Goal: Task Accomplishment & Management: Complete application form

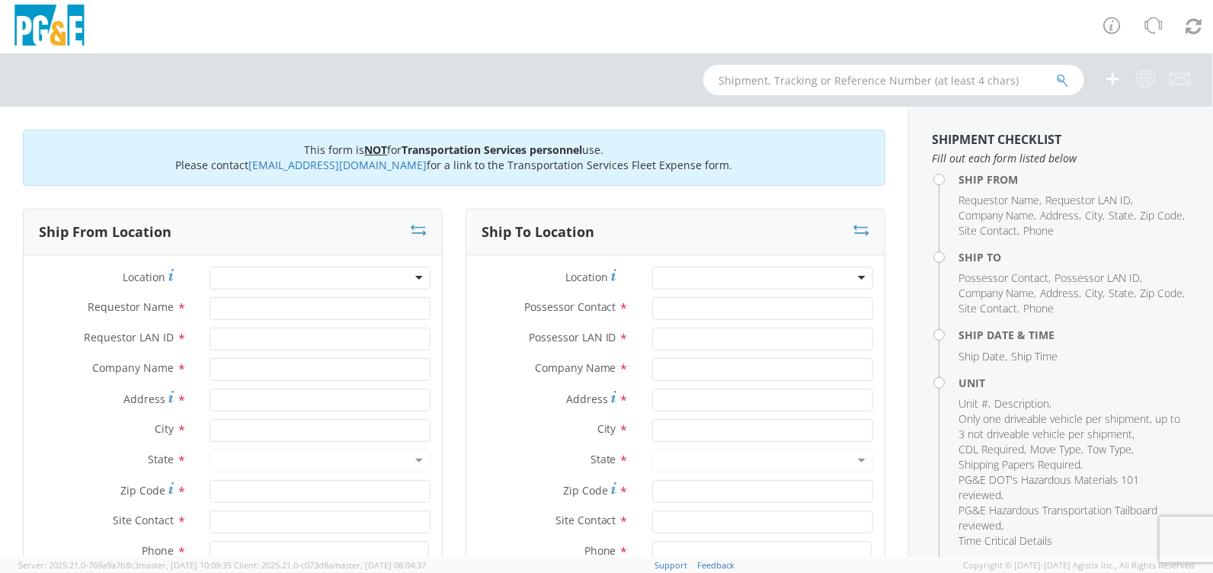
click at [279, 274] on div at bounding box center [319, 278] width 221 height 23
click at [417, 275] on div at bounding box center [319, 278] width 221 height 23
type input "Pismo"
type input "PG&E"
type input "[STREET_ADDRESS]"
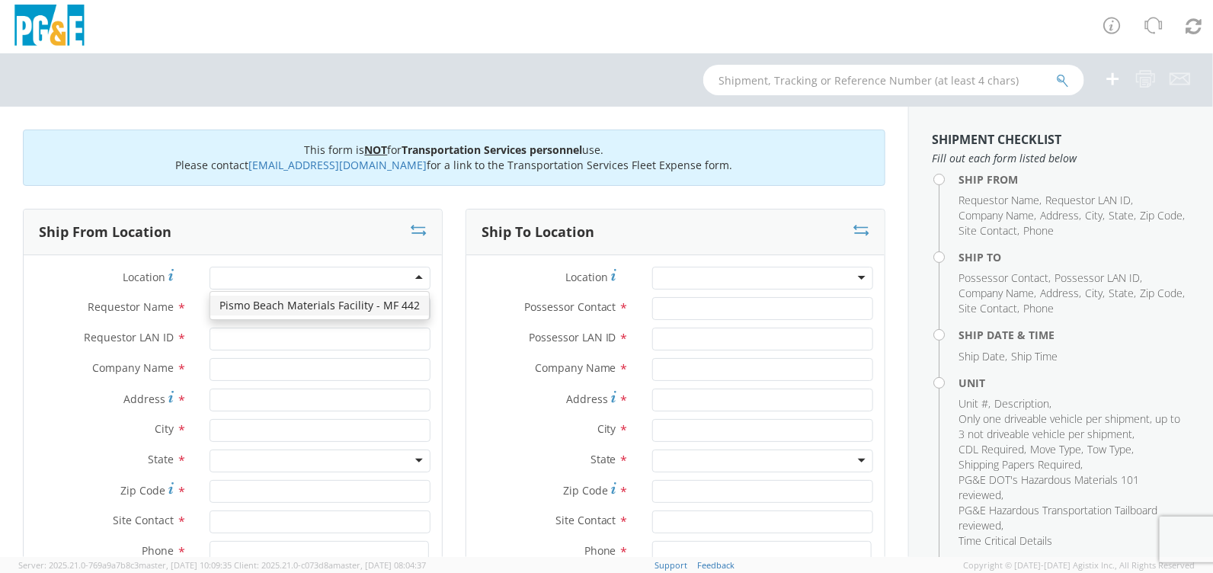
type input "[GEOGRAPHIC_DATA]"
type input "93449"
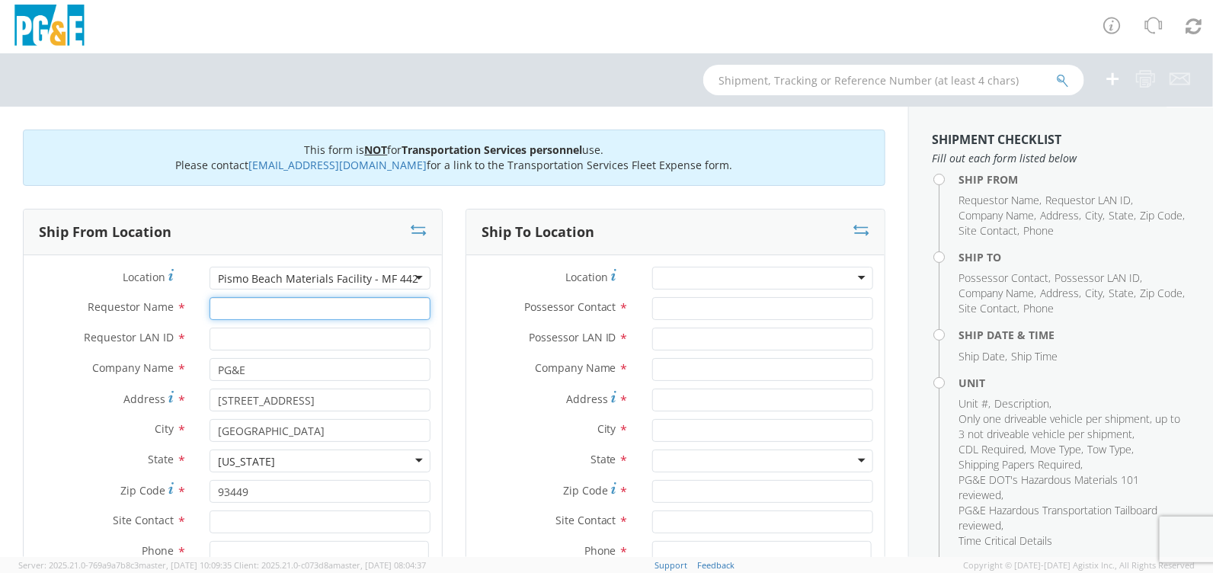
click at [260, 303] on input "Requestor Name *" at bounding box center [319, 308] width 221 height 23
click at [255, 337] on input "Requestor LAN ID *" at bounding box center [319, 338] width 221 height 23
drag, startPoint x: 257, startPoint y: 307, endPoint x: 164, endPoint y: 305, distance: 92.9
click at [164, 305] on div "Requestor Name * LATI" at bounding box center [233, 308] width 418 height 23
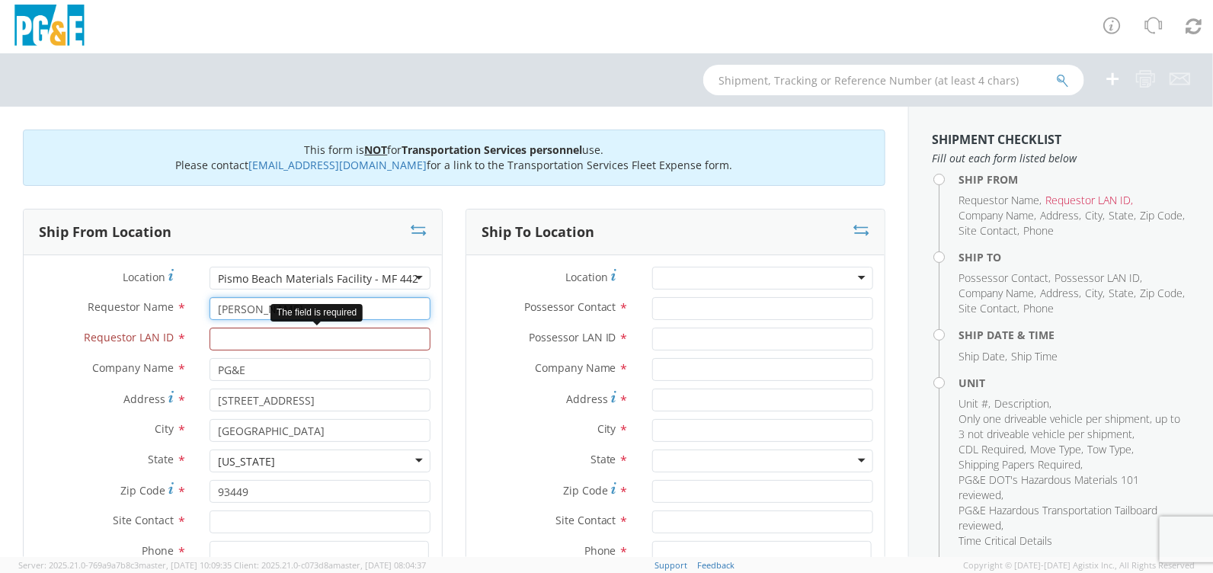
type input "[PERSON_NAME]"
click at [241, 334] on input "Requestor LAN ID *" at bounding box center [319, 338] width 221 height 23
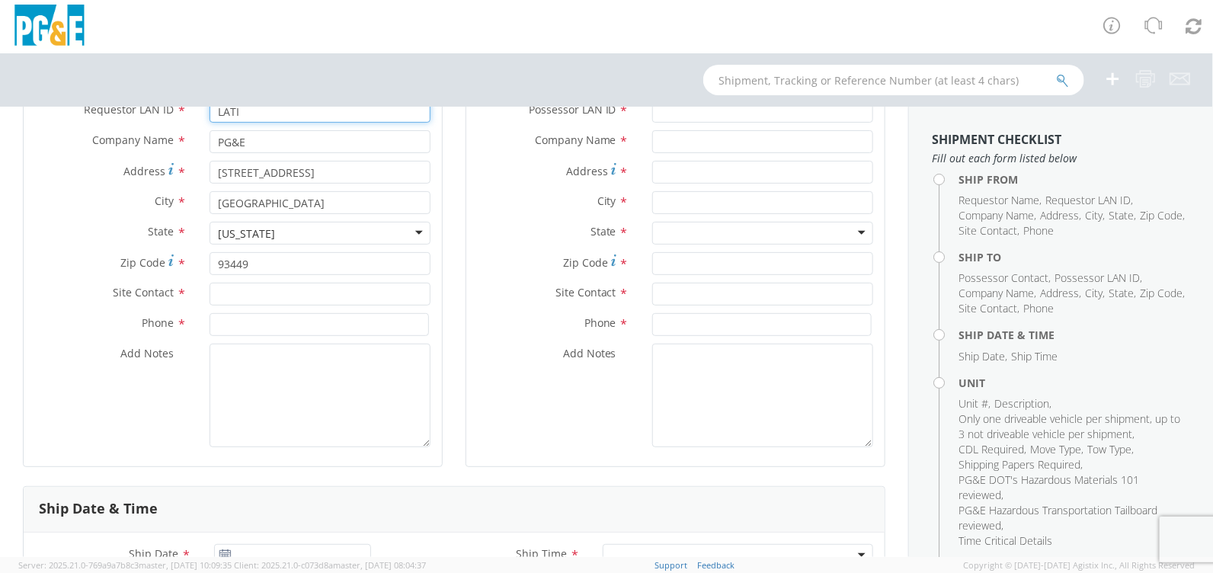
scroll to position [228, 0]
type input "LATI"
click at [276, 294] on input "text" at bounding box center [319, 293] width 221 height 23
type input "[PERSON_NAME]"
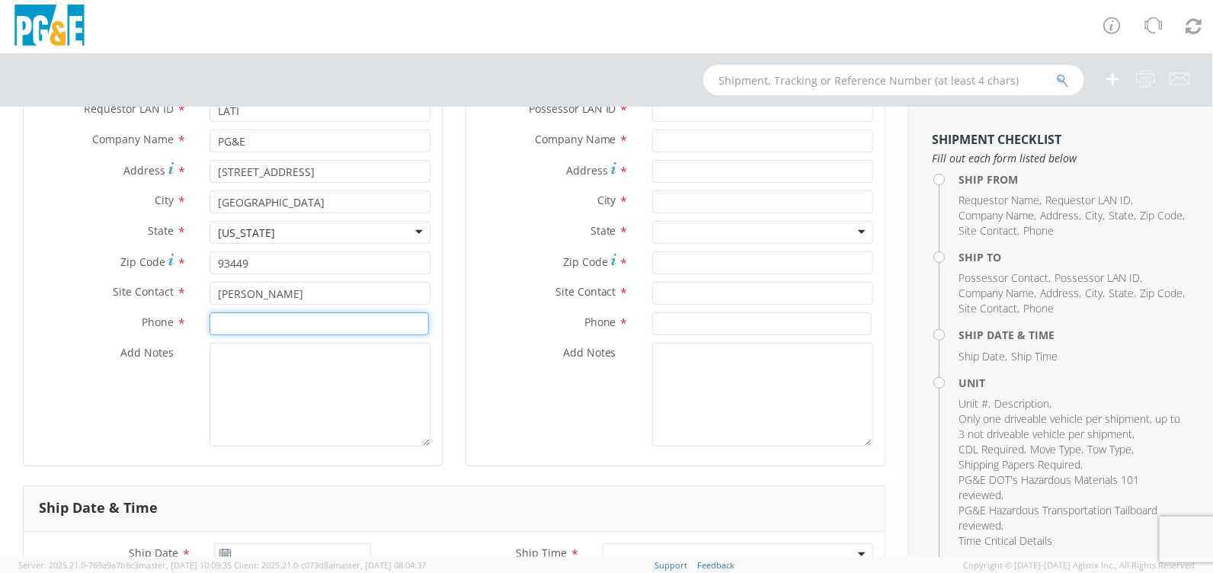
click at [273, 324] on input at bounding box center [318, 323] width 219 height 23
click at [264, 317] on input at bounding box center [318, 323] width 219 height 23
paste input "[PHONE_NUMBER]"
type input "[PHONE_NUMBER]"
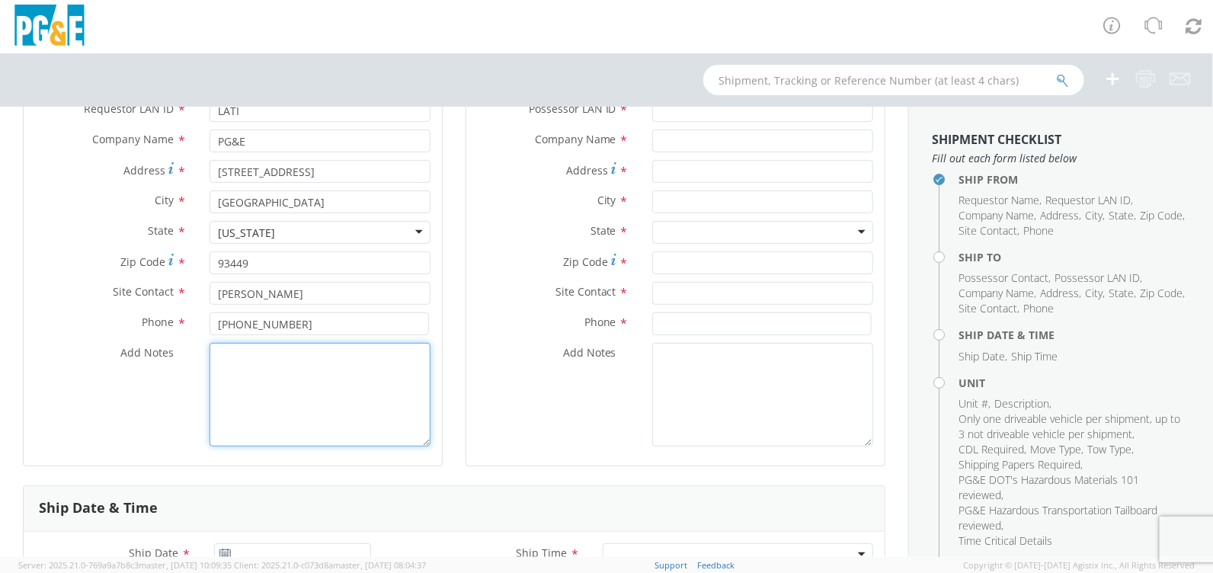
click at [276, 393] on textarea "Add Notes *" at bounding box center [319, 395] width 221 height 104
click at [303, 369] on textarea "Add Notes *" at bounding box center [319, 395] width 221 height 104
paste textarea "[PERSON_NAME] towing and hauling Track bucket cb4814 rental Pismo t line yard […"
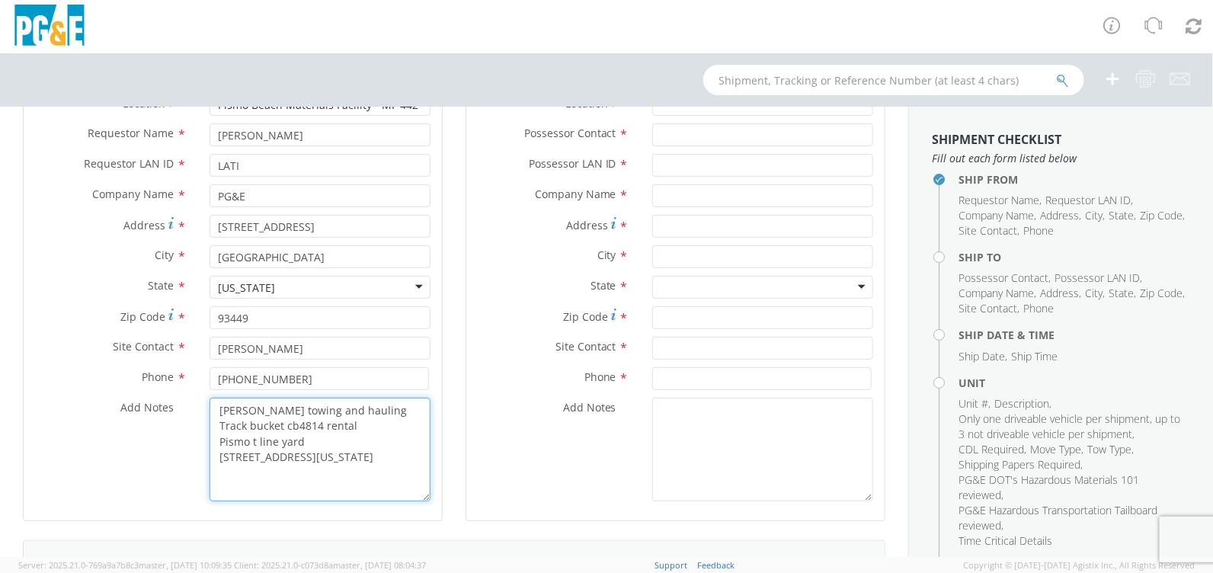
scroll to position [75, 0]
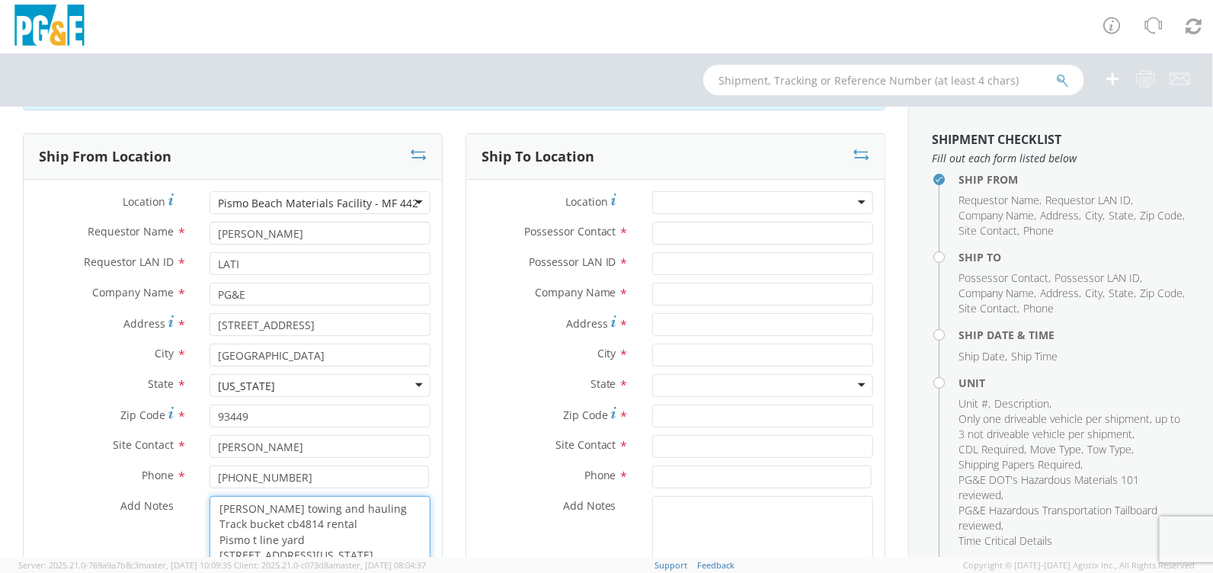
type textarea "[PERSON_NAME] towing and hauling Track bucket cb4814 rental Pismo t line yard […"
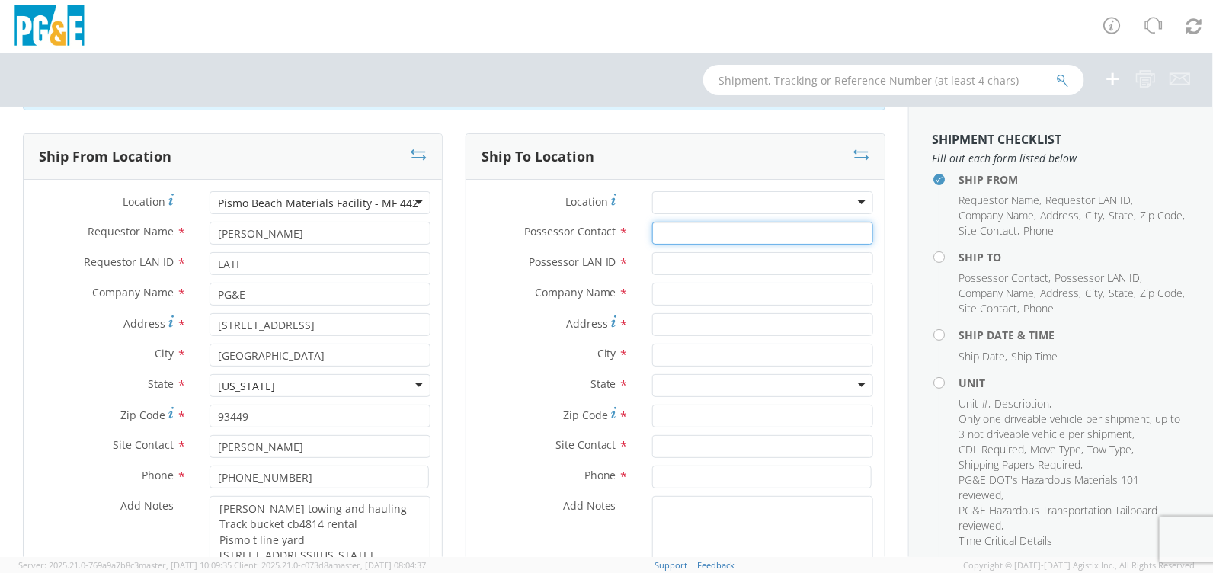
click at [692, 235] on input "Possessor Contact *" at bounding box center [762, 233] width 221 height 23
click at [672, 235] on input "Possessor Contact *" at bounding box center [762, 233] width 221 height 23
paste input "[PERSON_NAME]"
type input "[PERSON_NAME]"
click at [676, 265] on input "Possessor LAN ID *" at bounding box center [762, 263] width 221 height 23
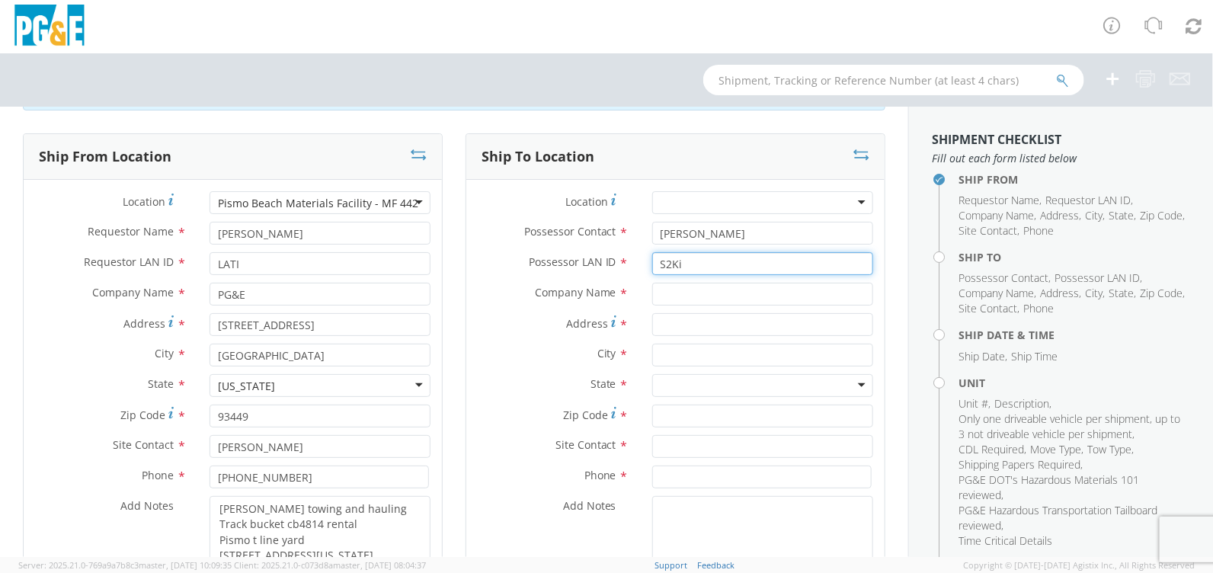
type input "S2Ki"
click at [753, 293] on input "text" at bounding box center [762, 294] width 221 height 23
type input "PGE"
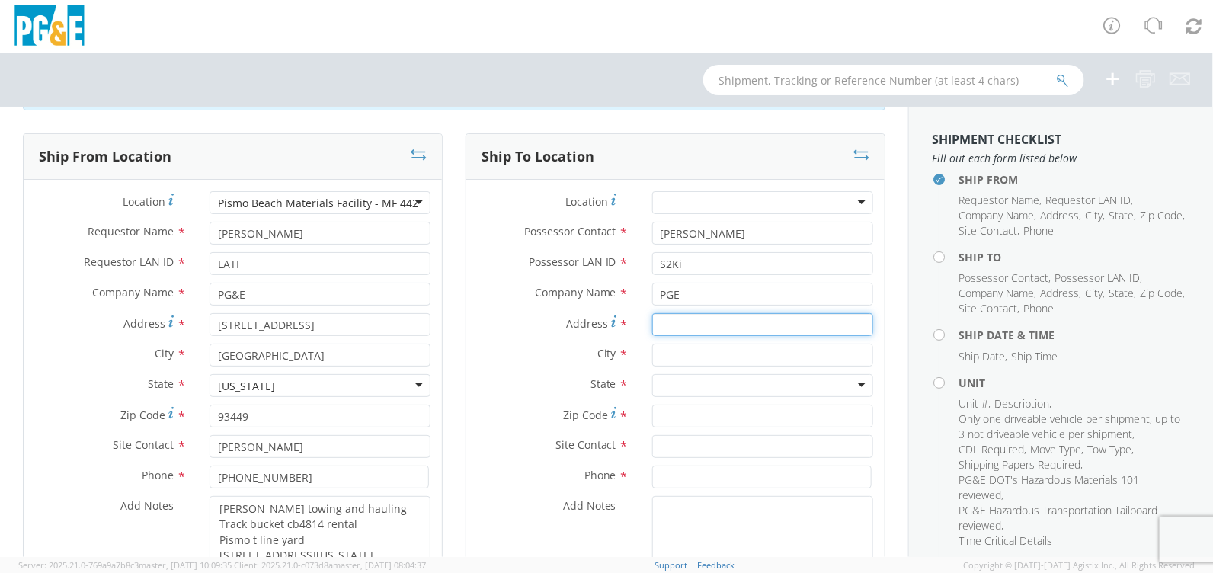
click at [708, 323] on input "Address *" at bounding box center [762, 324] width 221 height 23
click at [652, 328] on input "Address *" at bounding box center [762, 324] width 221 height 23
paste input "35.10686,-119.40318"
type input "35.10686,-119.40318"
click at [671, 356] on input "text" at bounding box center [762, 354] width 221 height 23
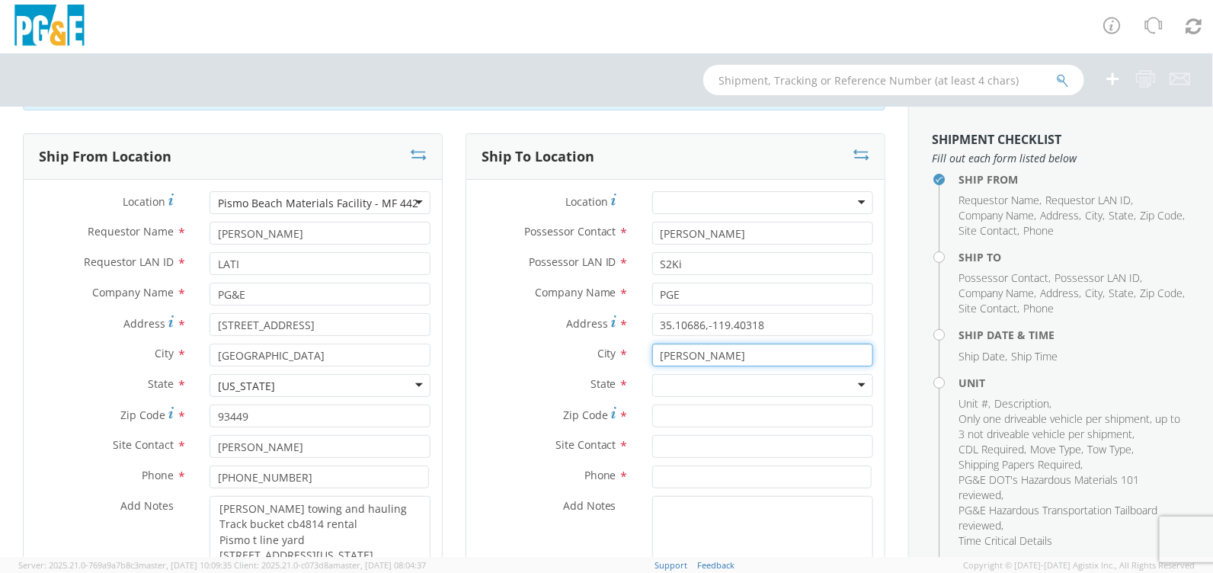
type input "[PERSON_NAME]"
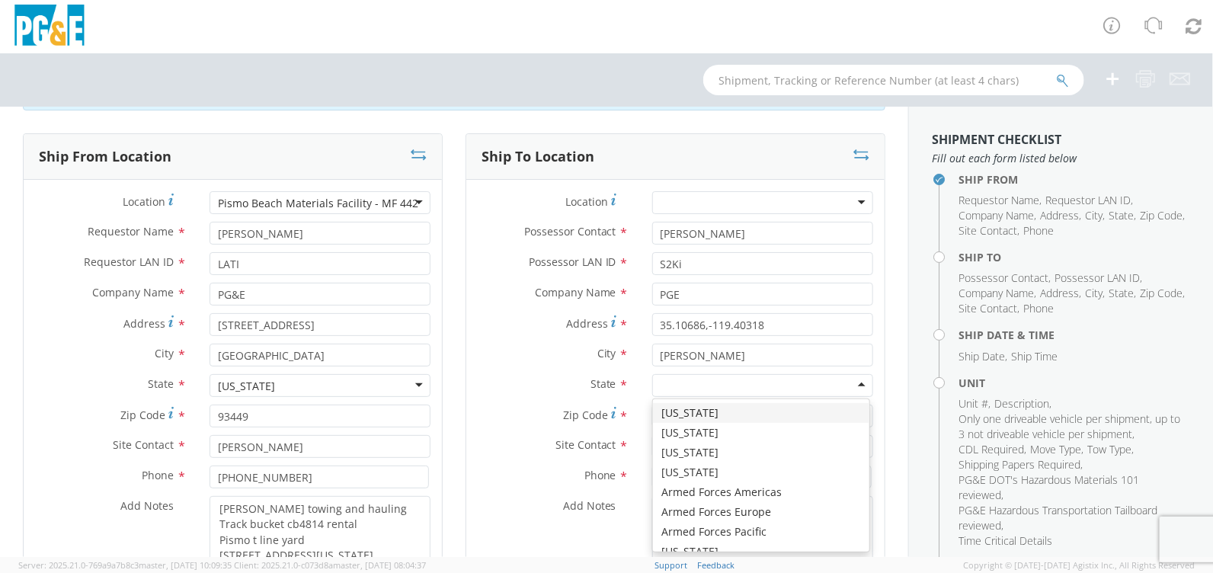
type input "c"
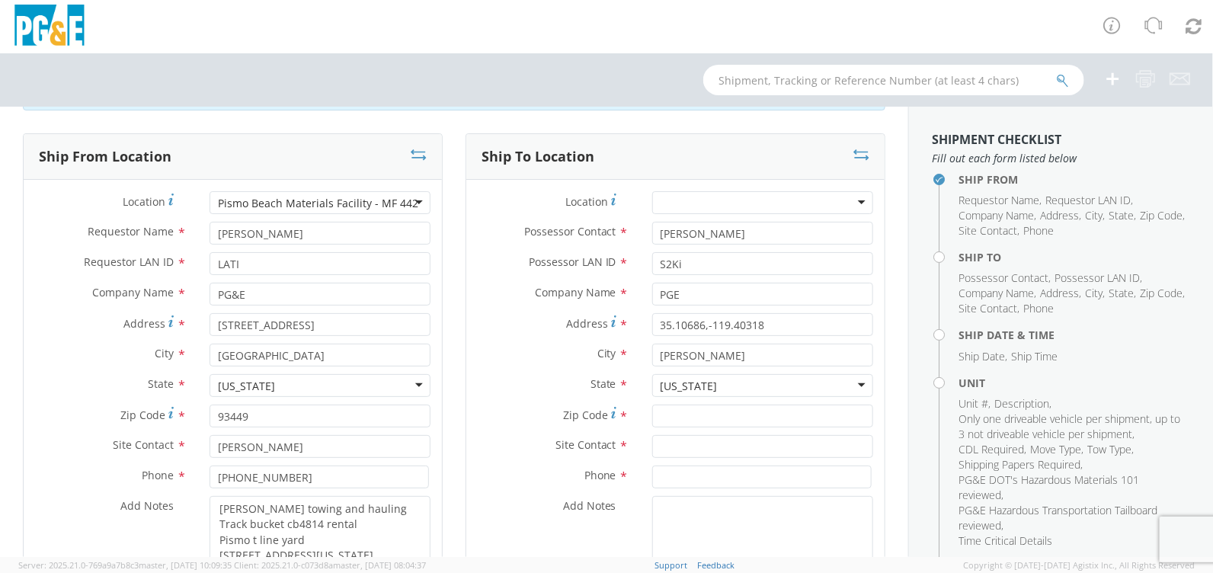
scroll to position [0, 0]
click at [690, 416] on input "Zip Code *" at bounding box center [762, 415] width 221 height 23
type input "93268"
click at [686, 435] on input "text" at bounding box center [762, 446] width 221 height 23
drag, startPoint x: 743, startPoint y: 232, endPoint x: 533, endPoint y: 230, distance: 210.2
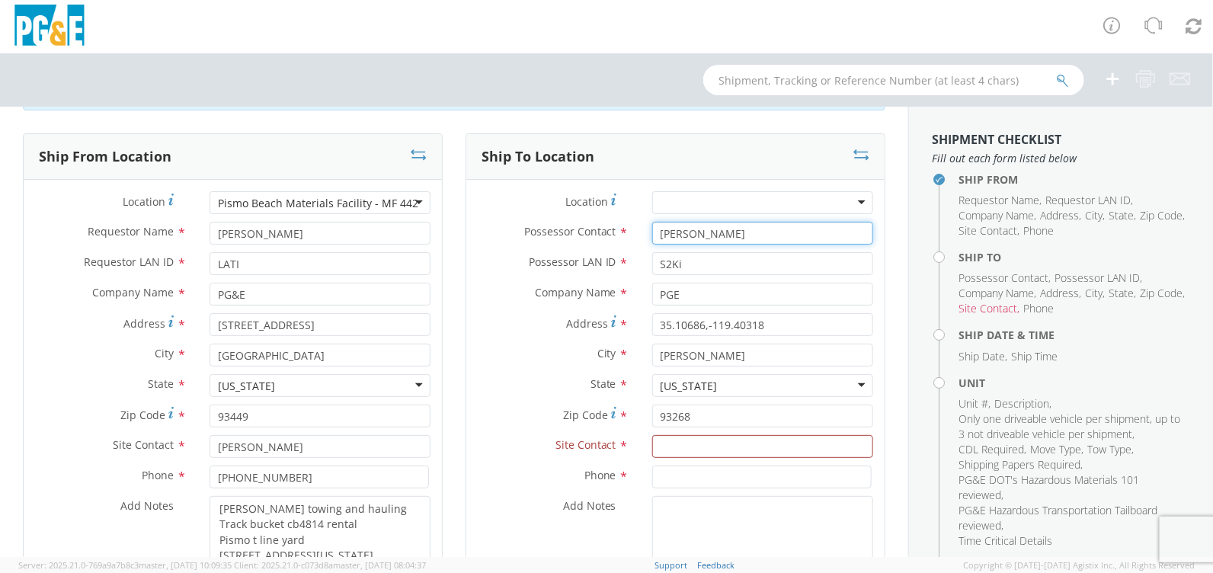
click at [533, 230] on div "Possessor Contact * [PERSON_NAME]" at bounding box center [675, 233] width 418 height 23
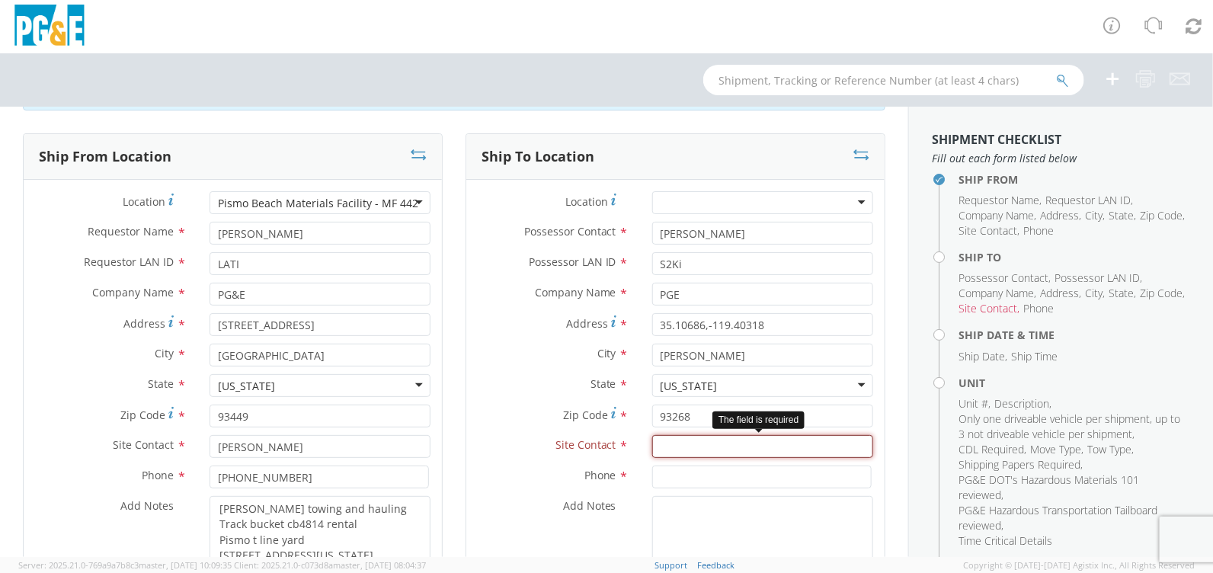
click at [693, 441] on input "text" at bounding box center [762, 446] width 221 height 23
paste input "[PERSON_NAME]"
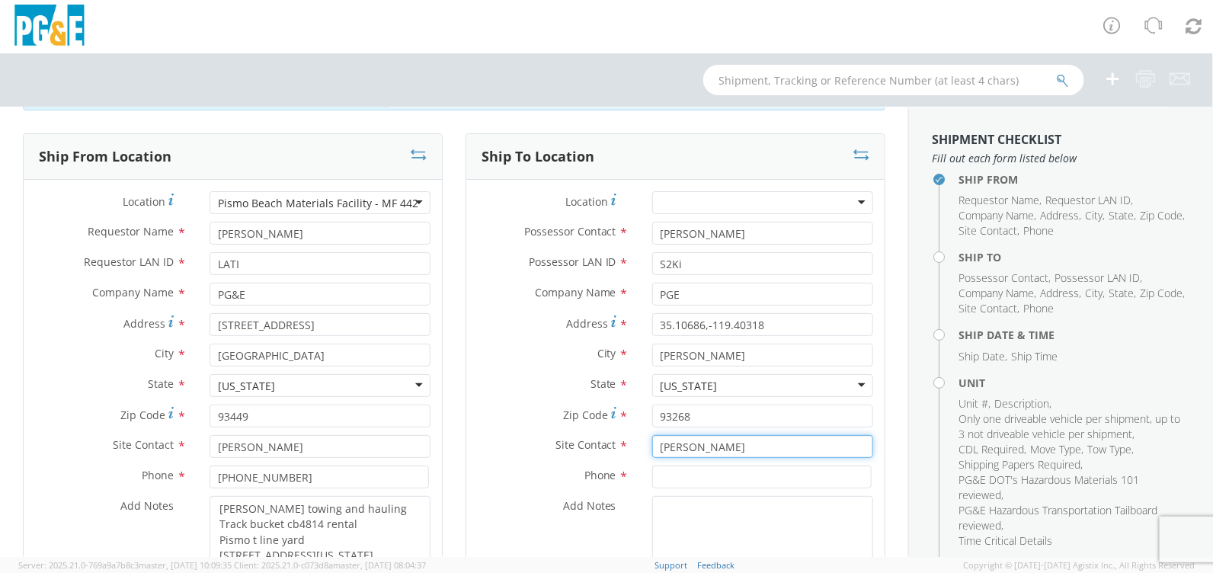
type input "[PERSON_NAME]"
click at [701, 474] on input at bounding box center [761, 476] width 219 height 23
paste input "[PHONE_NUMBER]"
type input "[PHONE_NUMBER]"
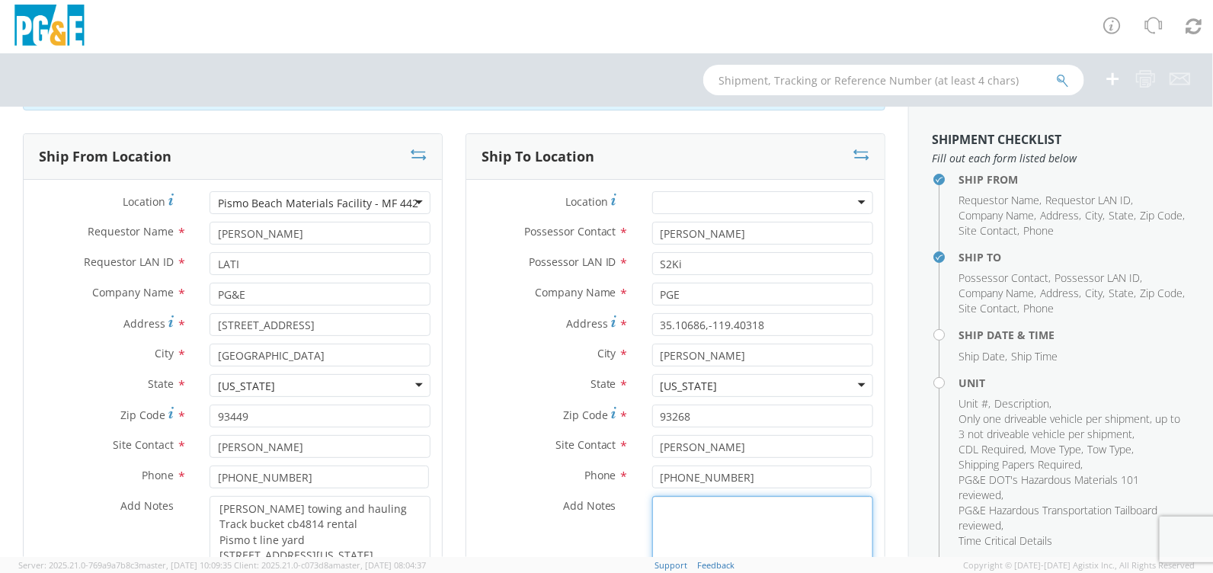
click at [707, 528] on textarea "Add Notes *" at bounding box center [762, 548] width 221 height 104
click at [682, 515] on textarea "Add Notes *" at bounding box center [762, 548] width 221 height 104
paste textarea "[PERSON_NAME] [EMAIL_ADDRESS][DOMAIN_NAME] [PHONE_NUMBER] [PERSON_NAME] [US_STA…"
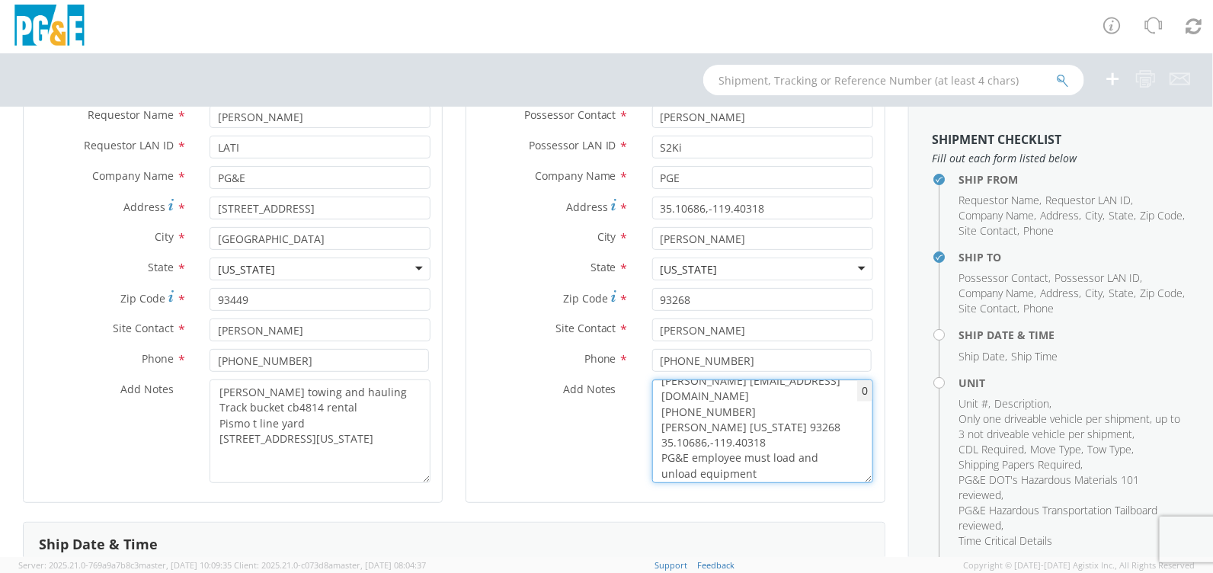
scroll to position [15, 0]
click at [797, 459] on textarea "[PERSON_NAME] [EMAIL_ADDRESS][DOMAIN_NAME] [PHONE_NUMBER] [PERSON_NAME] [US_STA…" at bounding box center [762, 431] width 221 height 104
drag, startPoint x: 654, startPoint y: 469, endPoint x: 783, endPoint y: 469, distance: 128.7
click at [783, 469] on textarea "[PERSON_NAME] [EMAIL_ADDRESS][DOMAIN_NAME] [PHONE_NUMBER] [PERSON_NAME] [US_STA…" at bounding box center [762, 431] width 221 height 104
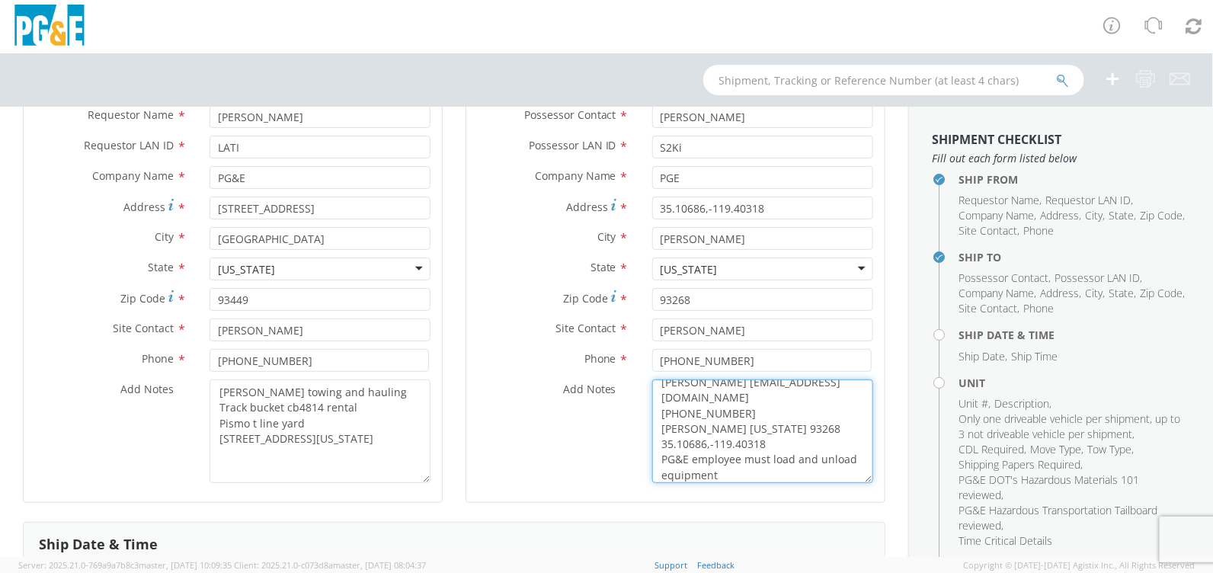
click at [760, 459] on textarea "[PERSON_NAME] [EMAIL_ADDRESS][DOMAIN_NAME] [PHONE_NUMBER] [PERSON_NAME] [US_STA…" at bounding box center [762, 431] width 221 height 104
paste textarea "[PERSON_NAME] RSN5"
click at [738, 474] on textarea "[PERSON_NAME] [EMAIL_ADDRESS][DOMAIN_NAME] [PHONE_NUMBER] [PERSON_NAME] [US_STA…" at bounding box center [762, 431] width 221 height 104
click at [743, 457] on textarea "[PERSON_NAME] [EMAIL_ADDRESS][DOMAIN_NAME] [PHONE_NUMBER] [PERSON_NAME] [US_STA…" at bounding box center [762, 431] width 221 height 104
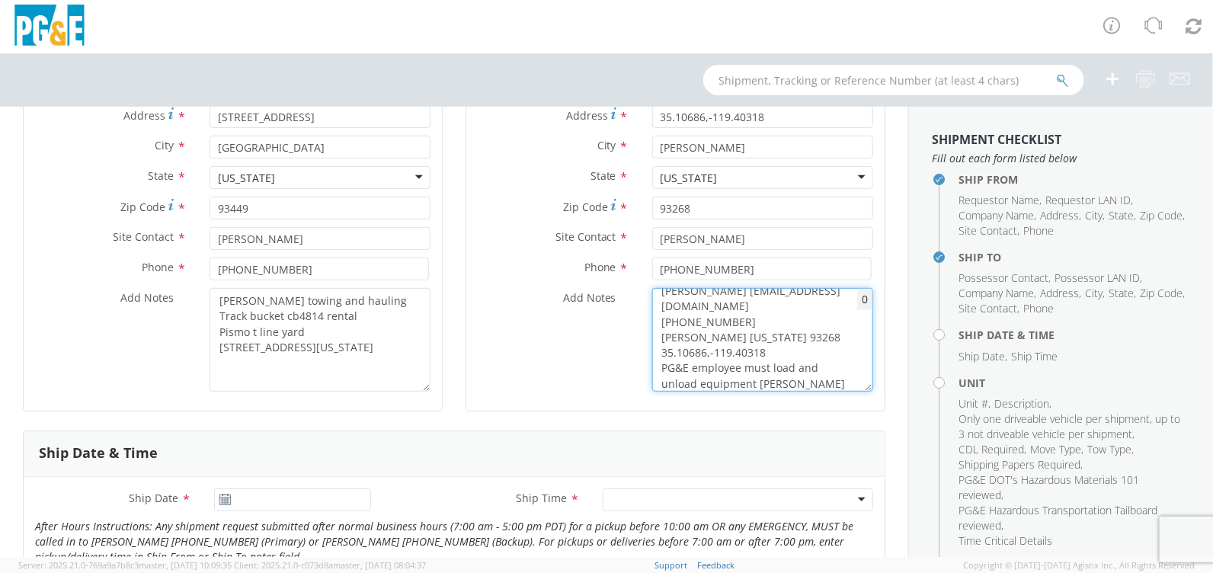
scroll to position [497, 0]
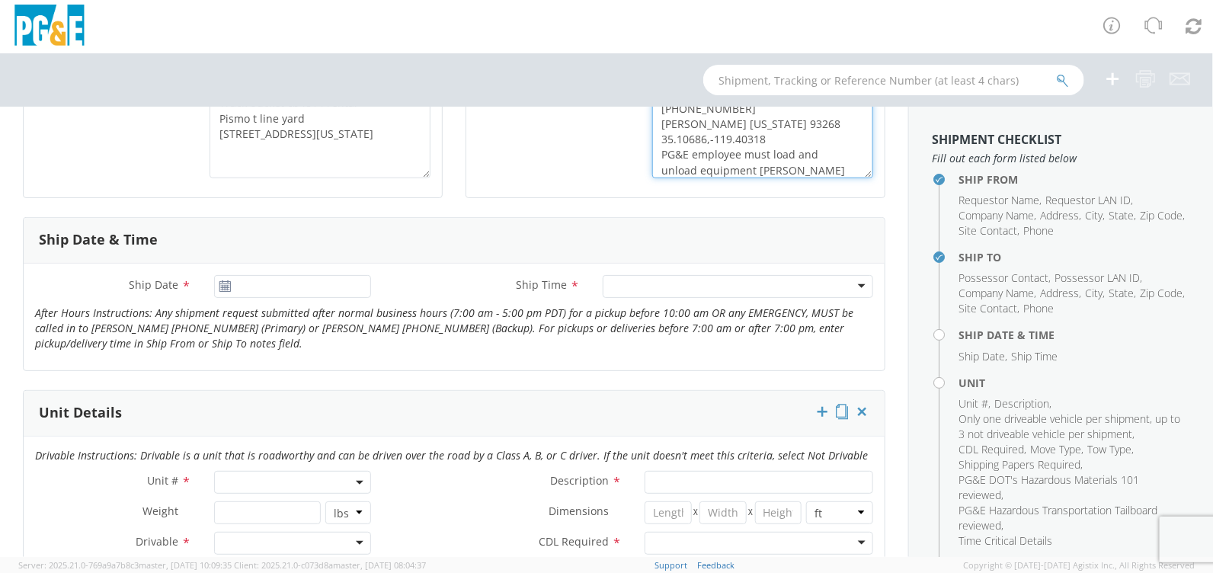
type textarea "[PERSON_NAME] [EMAIL_ADDRESS][DOMAIN_NAME] [PHONE_NUMBER] [PERSON_NAME] [US_STA…"
click at [219, 283] on icon at bounding box center [225, 286] width 13 height 12
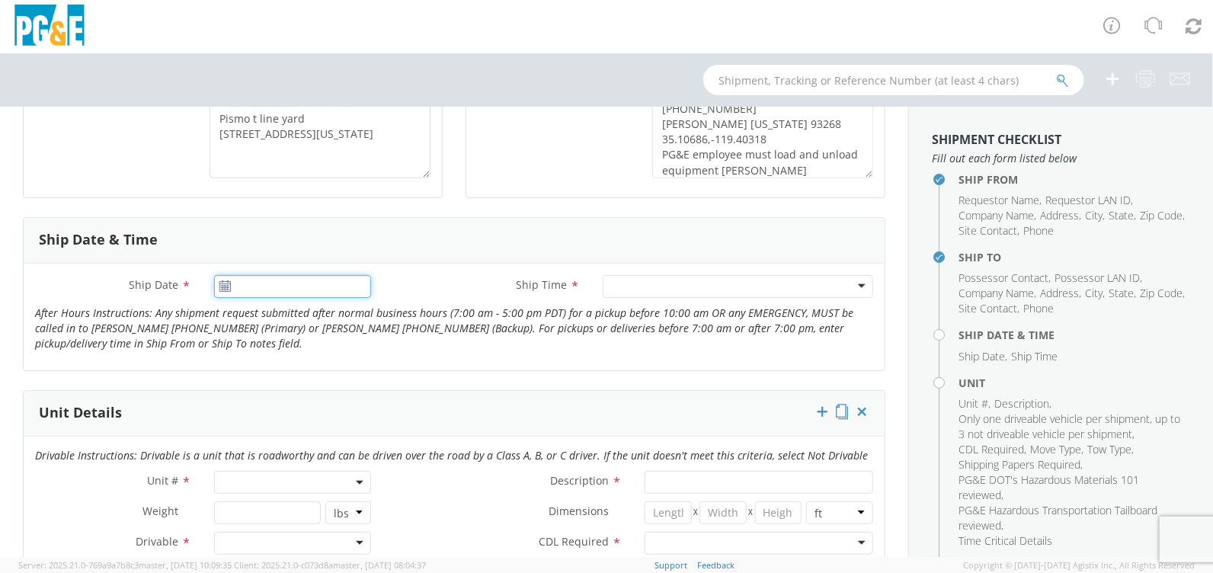
type input "[DATE]"
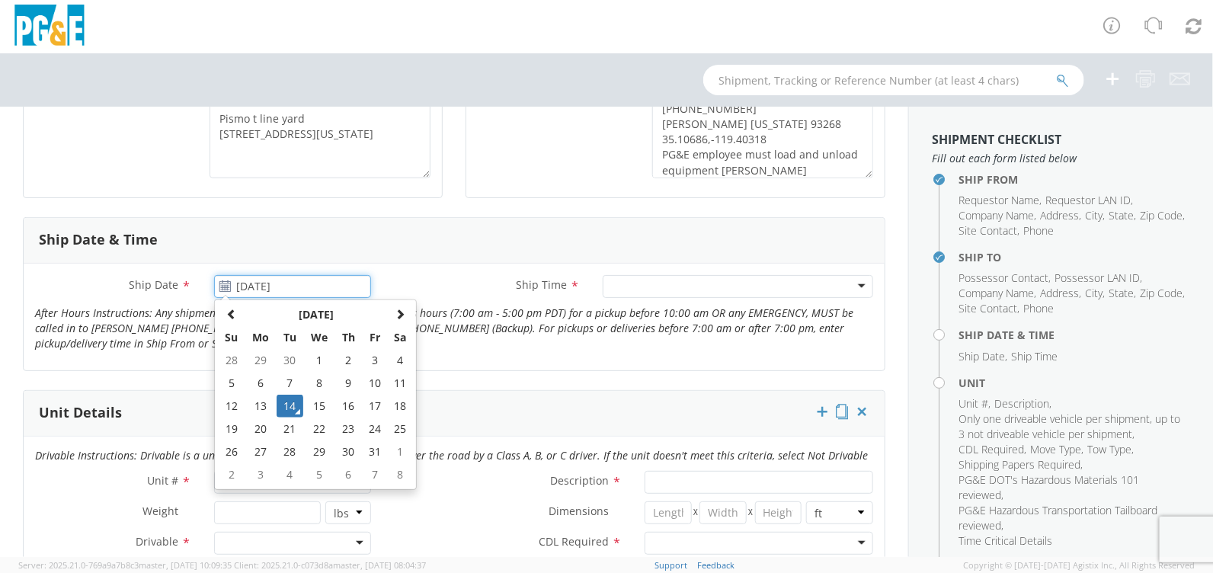
click at [267, 283] on input "[DATE]" at bounding box center [292, 286] width 156 height 23
click at [292, 408] on td "14" at bounding box center [289, 406] width 27 height 23
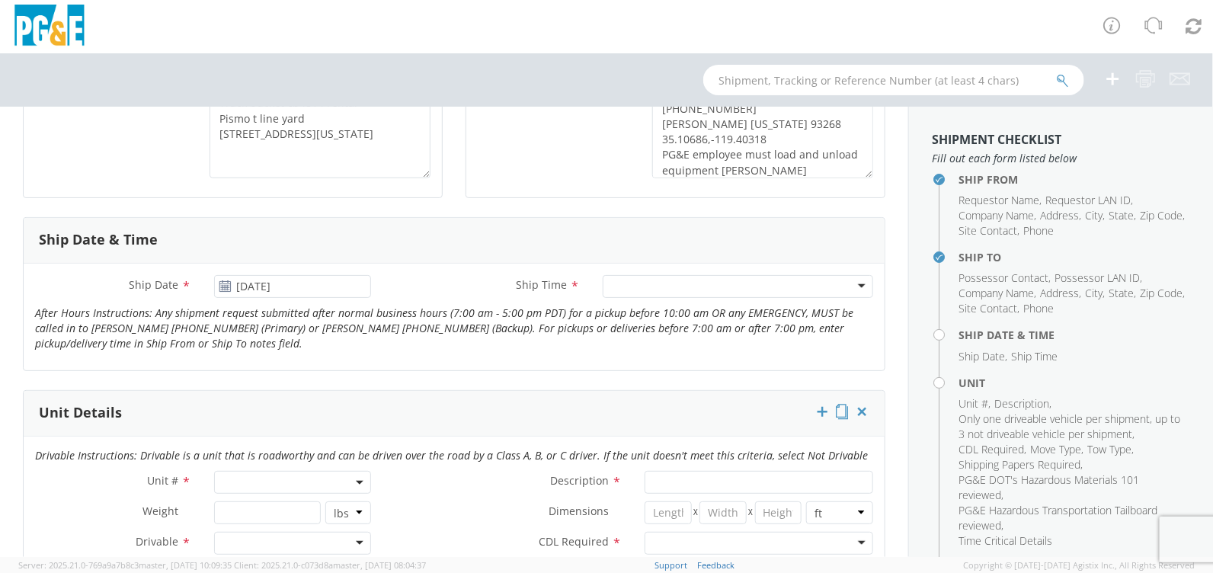
click at [719, 292] on div at bounding box center [737, 286] width 270 height 23
click at [283, 482] on span at bounding box center [292, 482] width 156 height 23
click at [264, 504] on input "search" at bounding box center [291, 507] width 146 height 23
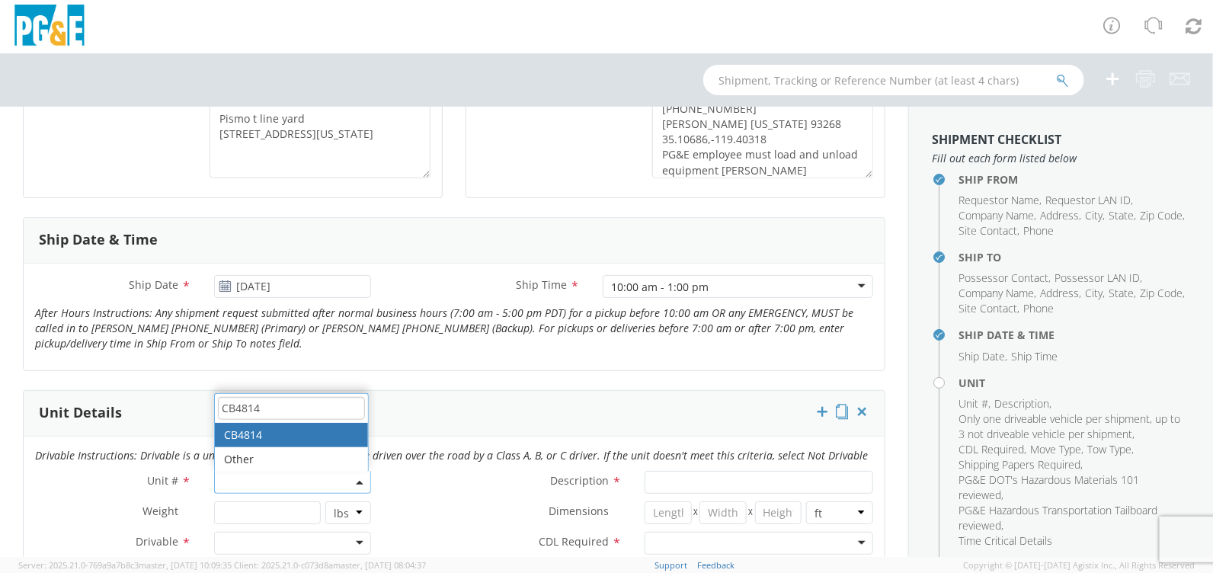
type input "CB4814"
type input "TRUCK; MATERIAL HANDLER: 90' & OVER"
select select "CB4814"
select select "? object:null ?"
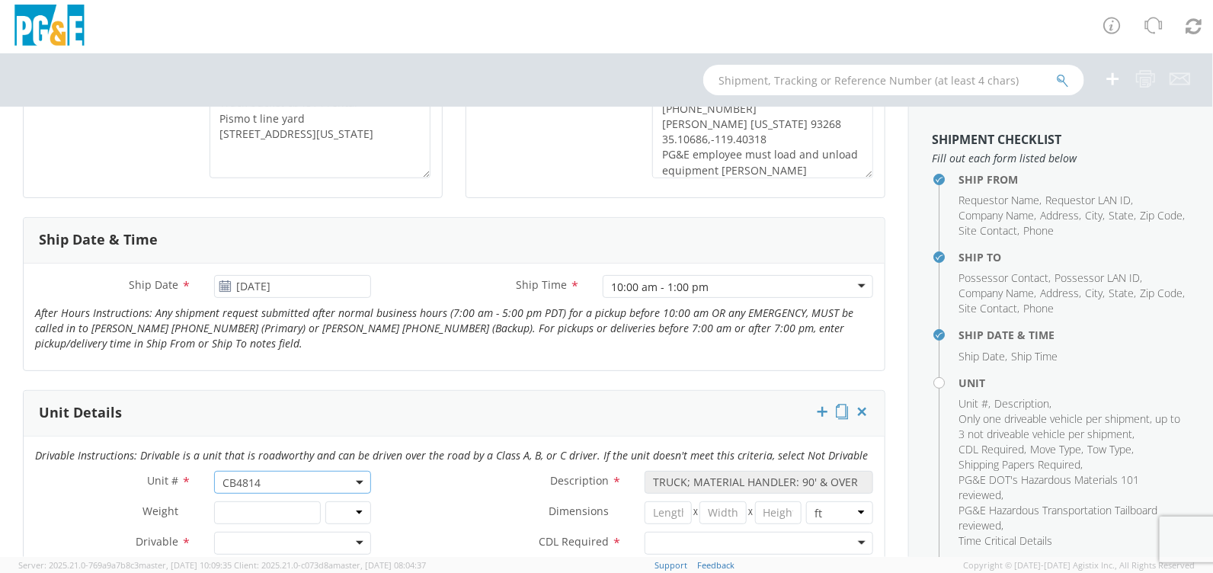
scroll to position [649, 0]
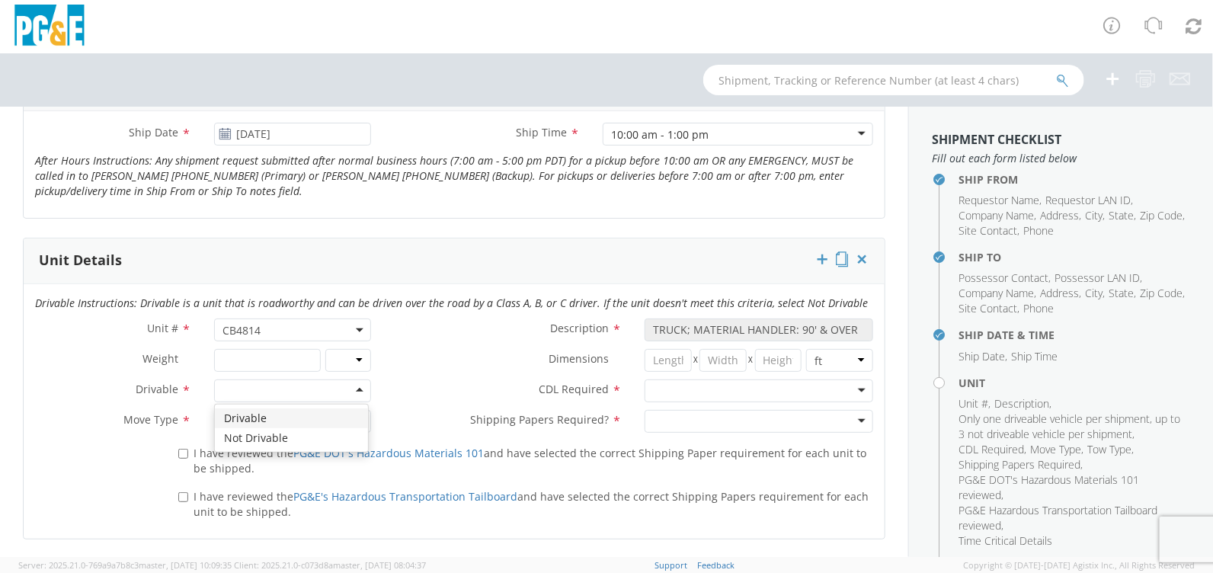
click at [352, 383] on div at bounding box center [292, 390] width 156 height 23
click at [355, 420] on div at bounding box center [292, 421] width 156 height 23
click at [686, 420] on div at bounding box center [758, 421] width 228 height 23
click at [673, 390] on div at bounding box center [758, 390] width 228 height 23
click at [184, 454] on input "I have reviewed the PG&E DOT's Hazardous Materials 101 and have selected the co…" at bounding box center [183, 454] width 10 height 10
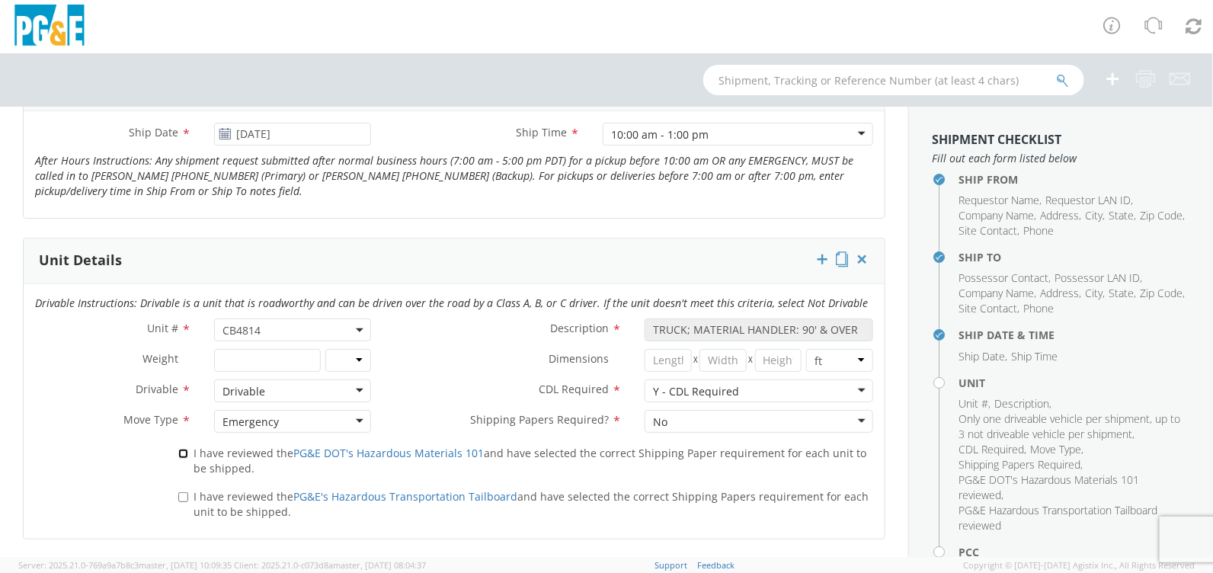
checkbox input "true"
click at [181, 494] on input "I have reviewed the PG&E's Hazardous Transportation Tailboard and have selected…" at bounding box center [183, 497] width 10 height 10
checkbox input "true"
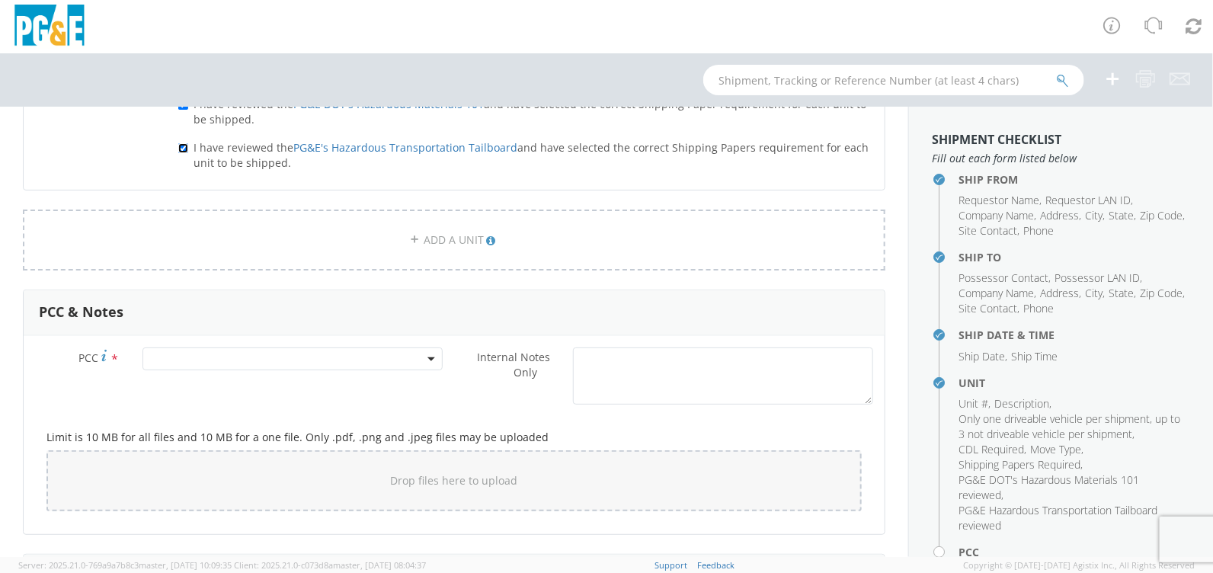
scroll to position [1106, 0]
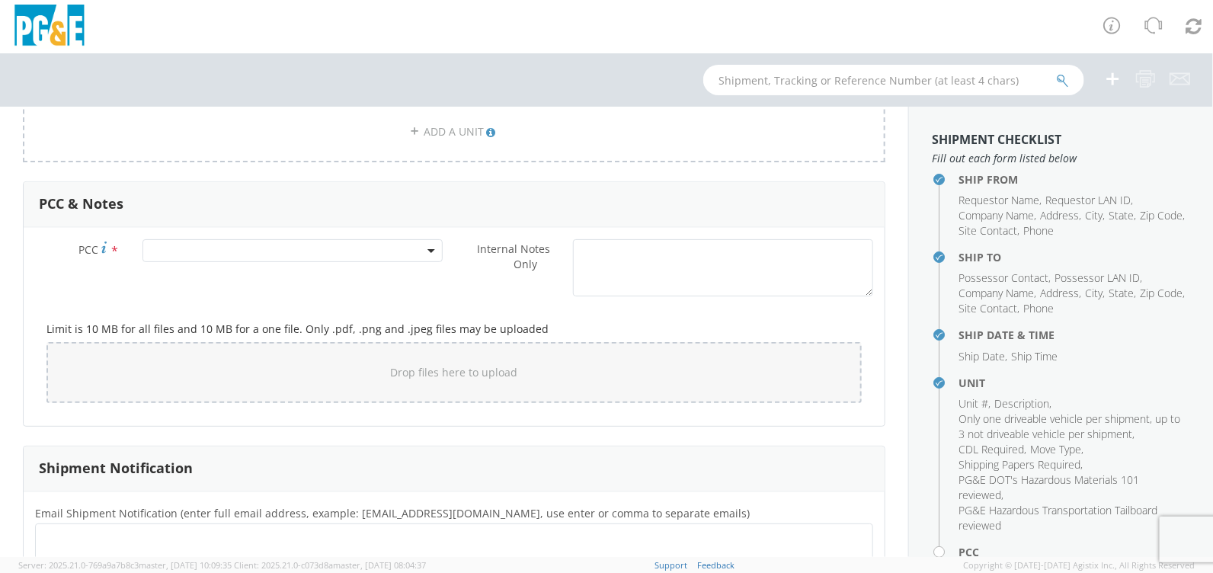
click at [263, 248] on span at bounding box center [292, 250] width 300 height 23
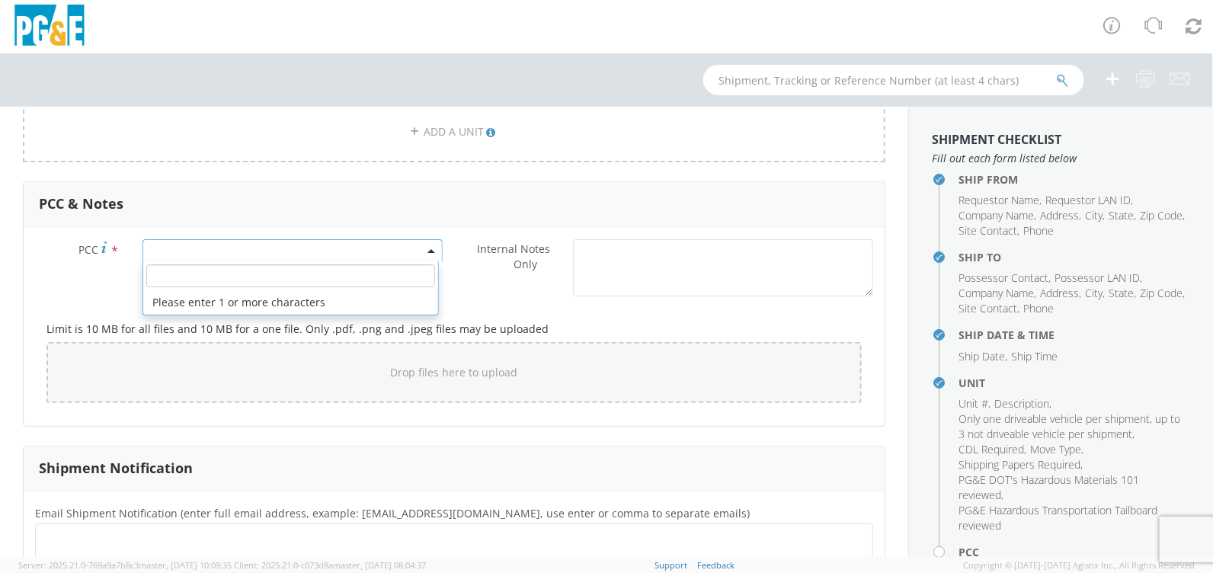
click at [254, 273] on input "number" at bounding box center [290, 275] width 288 height 23
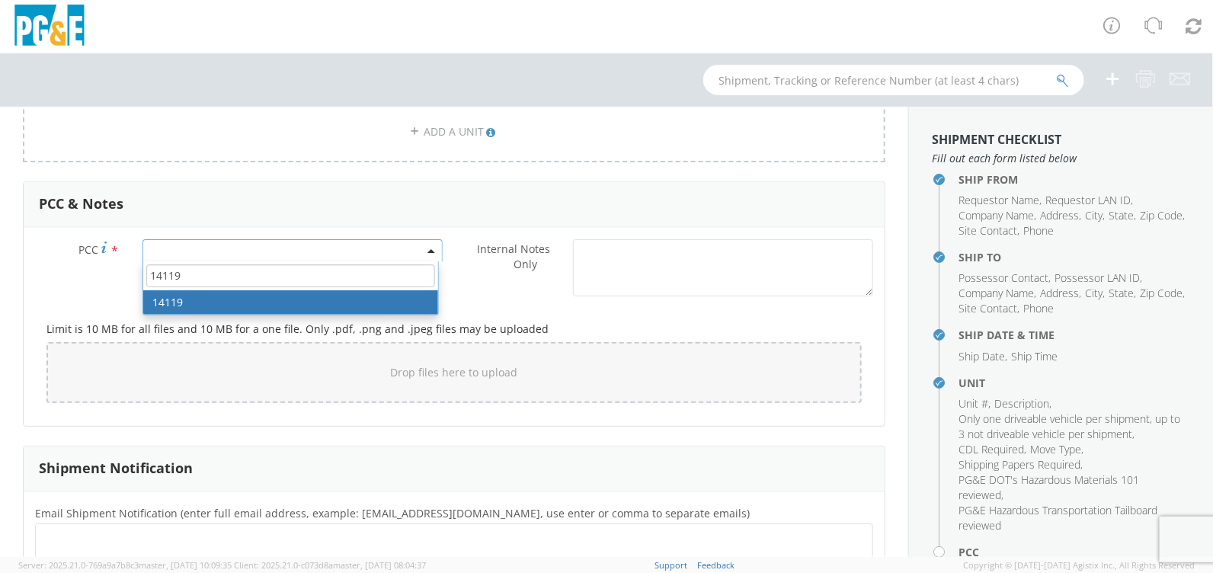
type input "14119"
select select "14119"
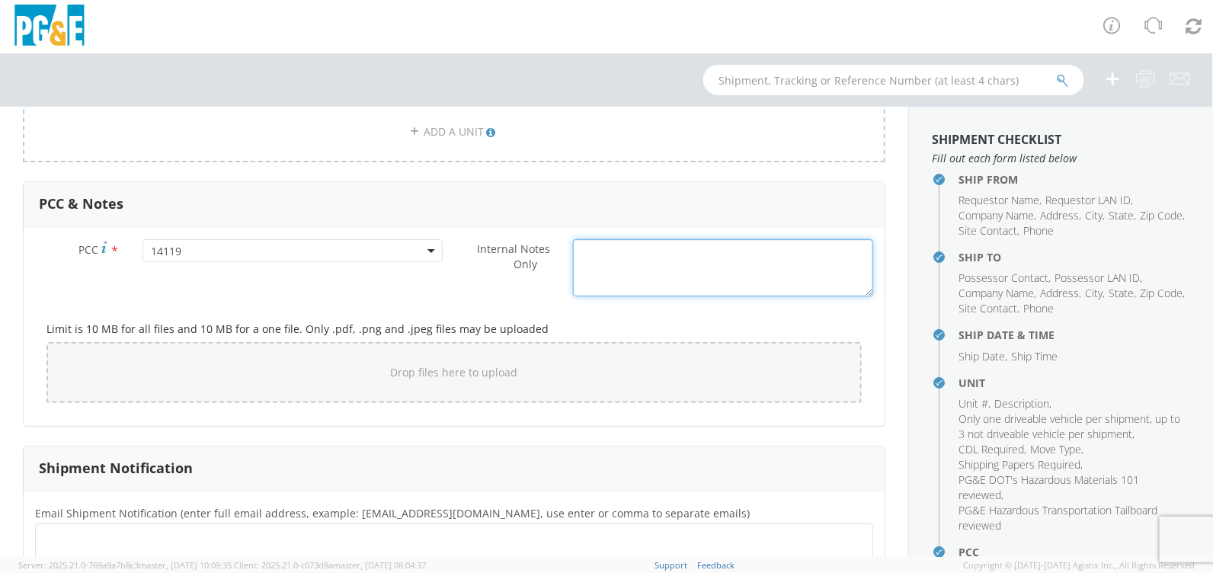
click at [601, 253] on textarea "Internal Notes Only *" at bounding box center [723, 267] width 300 height 57
paste textarea "[PERSON_NAME] [EMAIL_ADDRESS][DOMAIN_NAME] [PHONE_NUMBER]"
click at [666, 272] on textarea "[PERSON_NAME] [EMAIL_ADDRESS][DOMAIN_NAME] [PHONE_NUMBER]" at bounding box center [723, 267] width 300 height 57
drag, startPoint x: 762, startPoint y: 272, endPoint x: 473, endPoint y: 258, distance: 289.7
click at [473, 258] on div "Internal Notes Only * [PERSON_NAME] [EMAIL_ADDRESS][DOMAIN_NAME] [PHONE_NUMBER]" at bounding box center [669, 267] width 430 height 57
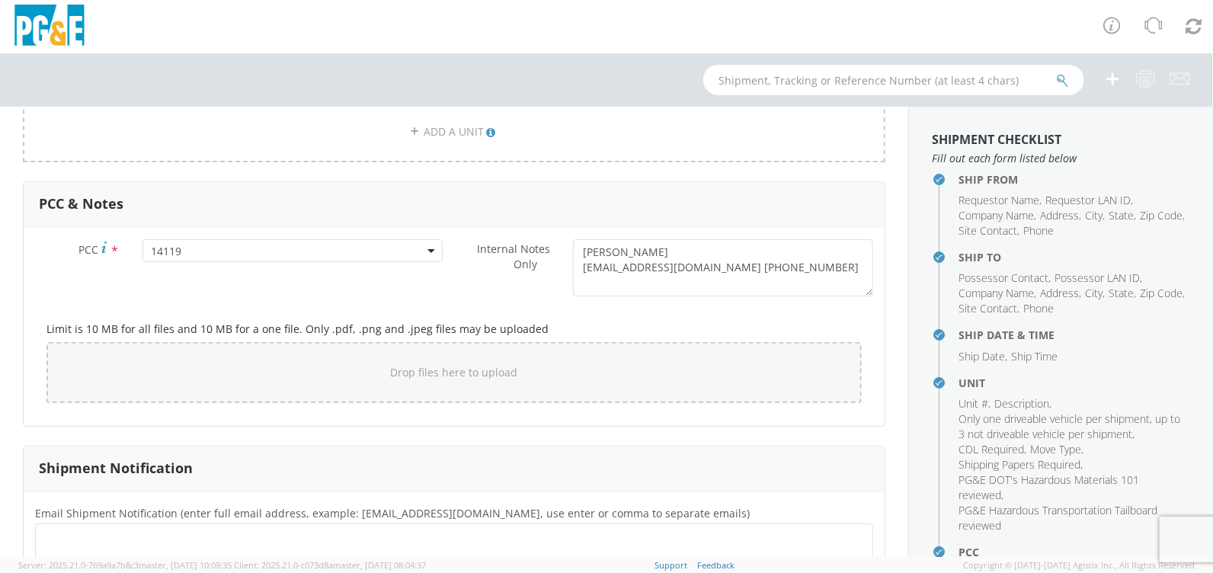
click at [473, 258] on label "Internal Notes Only *" at bounding box center [507, 256] width 107 height 35
click at [573, 258] on textarea "[PERSON_NAME] [EMAIL_ADDRESS][DOMAIN_NAME] [PHONE_NUMBER]" at bounding box center [723, 267] width 300 height 57
drag, startPoint x: 572, startPoint y: 246, endPoint x: 763, endPoint y: 283, distance: 194.6
click at [763, 283] on textarea "[PERSON_NAME] [EMAIL_ADDRESS][DOMAIN_NAME] [PHONE_NUMBER]" at bounding box center [723, 267] width 300 height 57
paste textarea "[PERSON_NAME] lati [PHONE_NUMBER] [PERSON_NAME] towing and hauling Track bucket…"
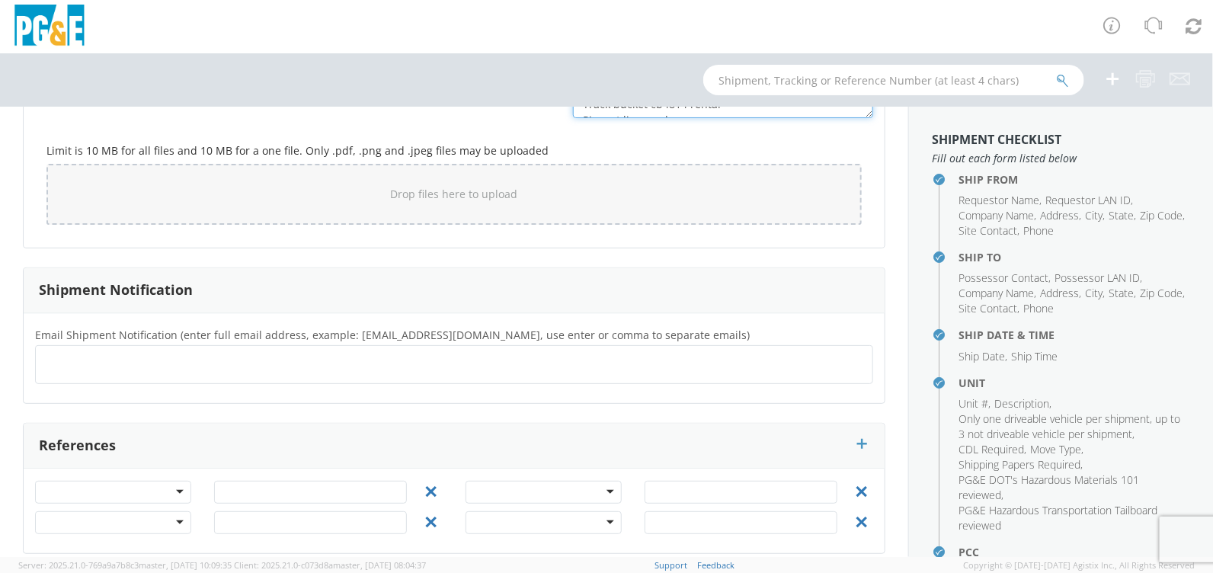
scroll to position [1296, 0]
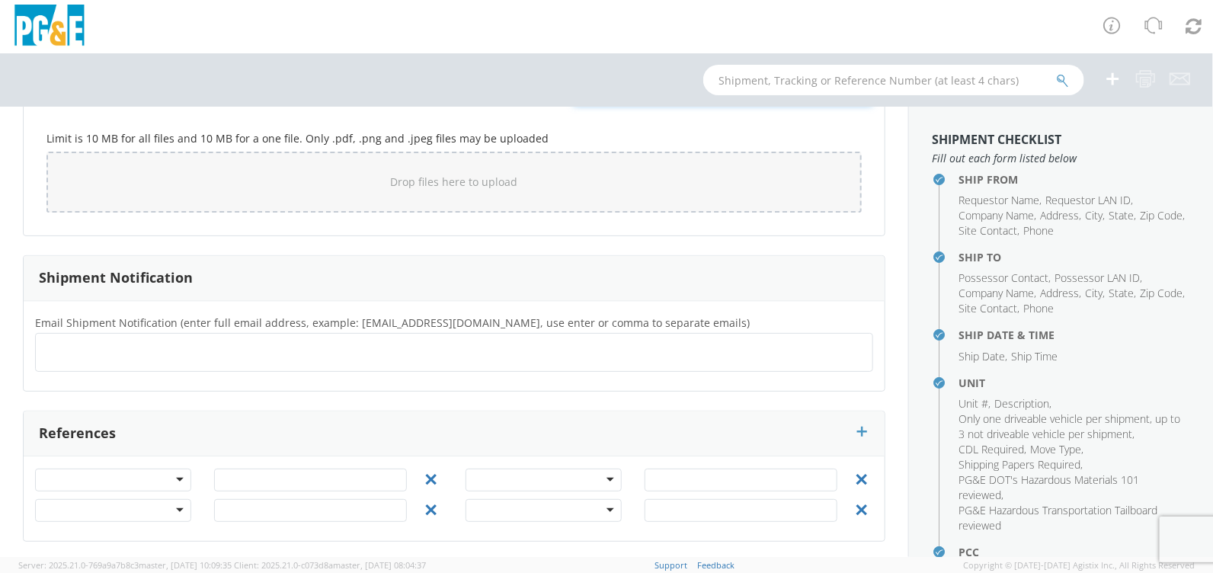
type textarea "[PERSON_NAME] lati [PHONE_NUMBER] [PERSON_NAME] towing and hauling Track bucket…"
click at [174, 481] on div at bounding box center [113, 479] width 156 height 23
click at [158, 334] on div at bounding box center [454, 352] width 838 height 39
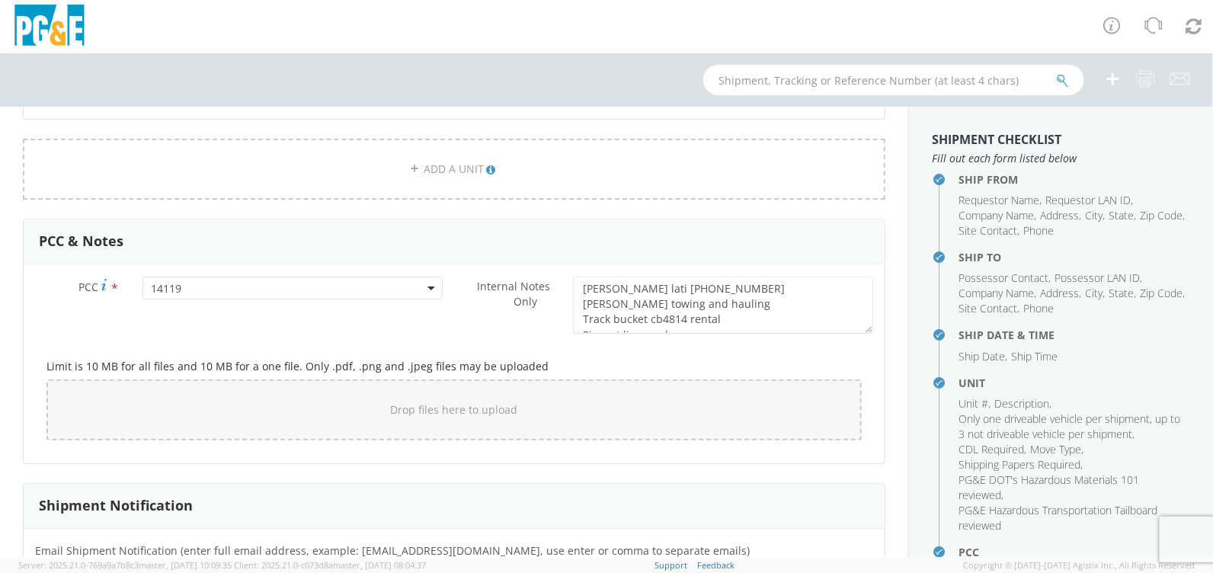
scroll to position [1068, 0]
click at [206, 283] on span "14119" at bounding box center [292, 289] width 283 height 14
click at [192, 307] on input "number" at bounding box center [290, 313] width 288 height 23
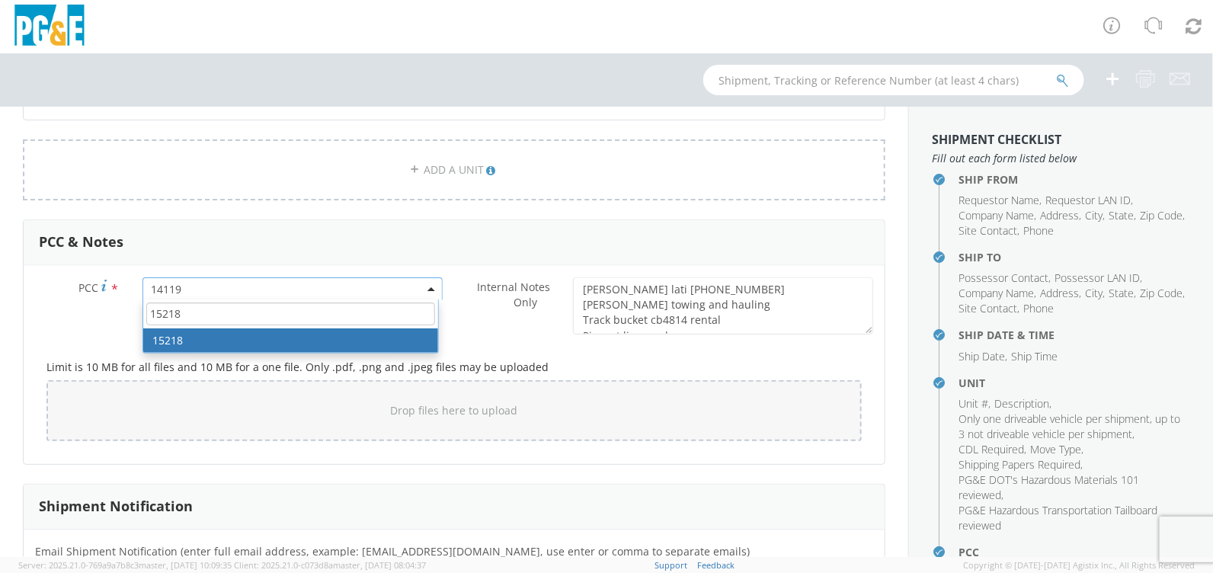
type input "15218"
select select "15218"
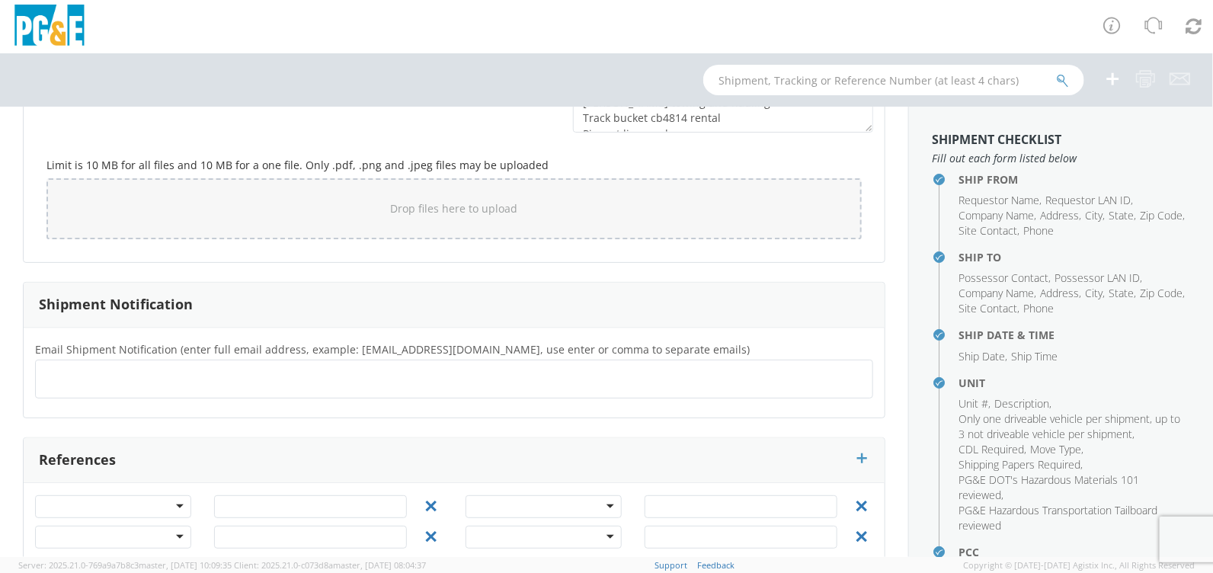
scroll to position [1296, 0]
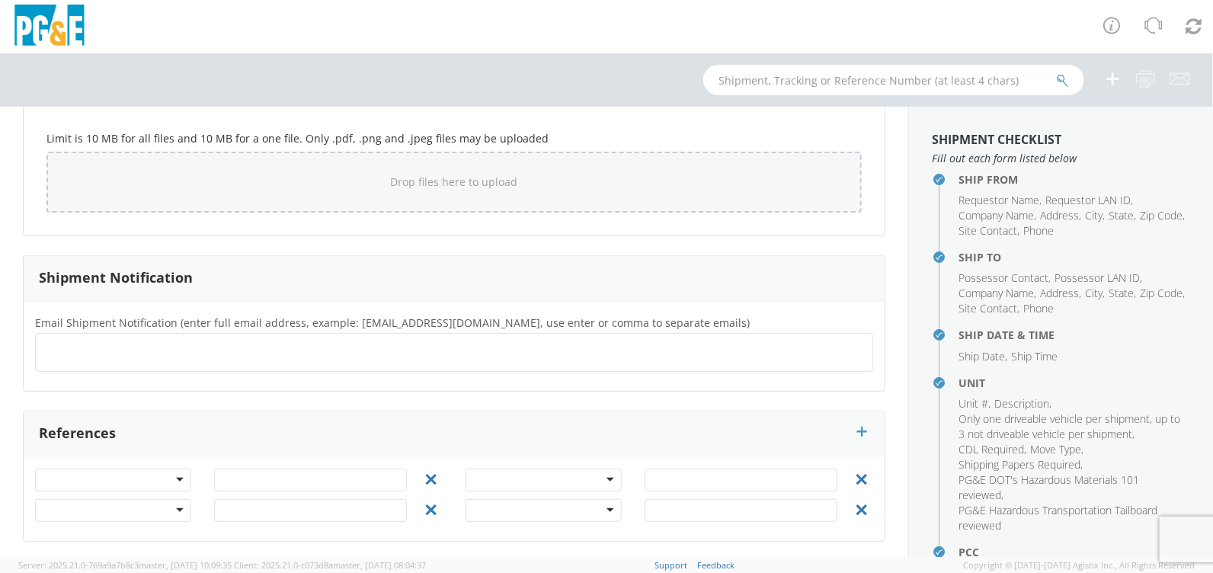
click at [176, 470] on div at bounding box center [113, 479] width 156 height 23
click at [204, 411] on div "References" at bounding box center [454, 434] width 861 height 46
click at [126, 348] on ul at bounding box center [454, 352] width 824 height 25
type input "[EMAIL_ADDRESS][DOMAIN_NAME]"
click at [242, 350] on ul "[EMAIL_ADDRESS][DOMAIN_NAME] ×" at bounding box center [454, 353] width 824 height 26
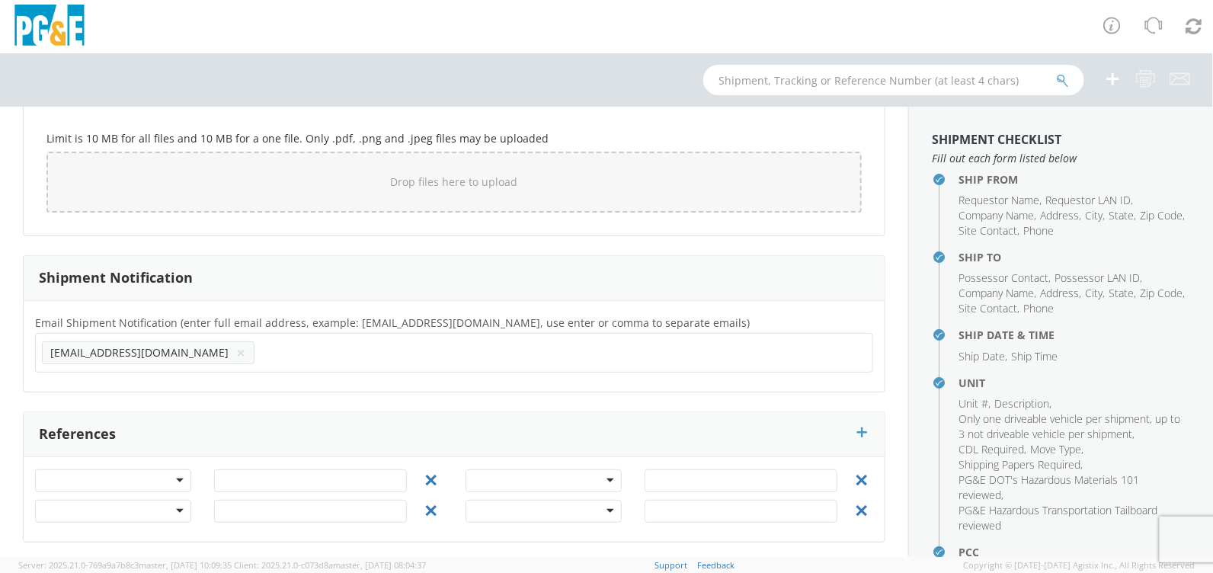
paste input "M3Mv"
type input "[EMAIL_ADDRESS][DOMAIN_NAME]"
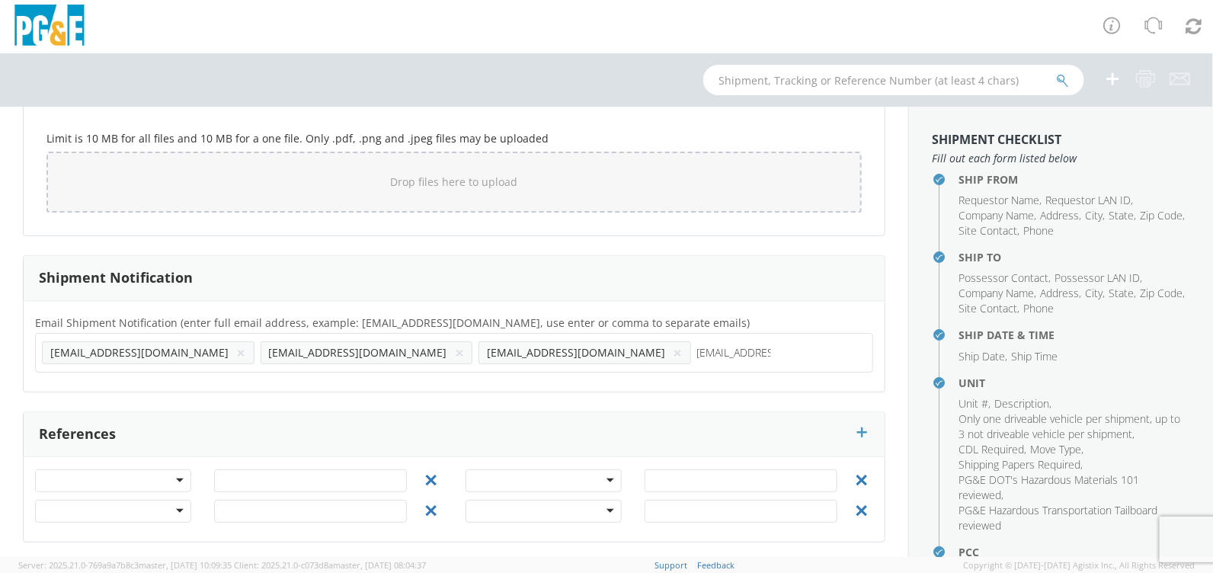
type input "[EMAIL_ADDRESS][DOMAIN_NAME]"
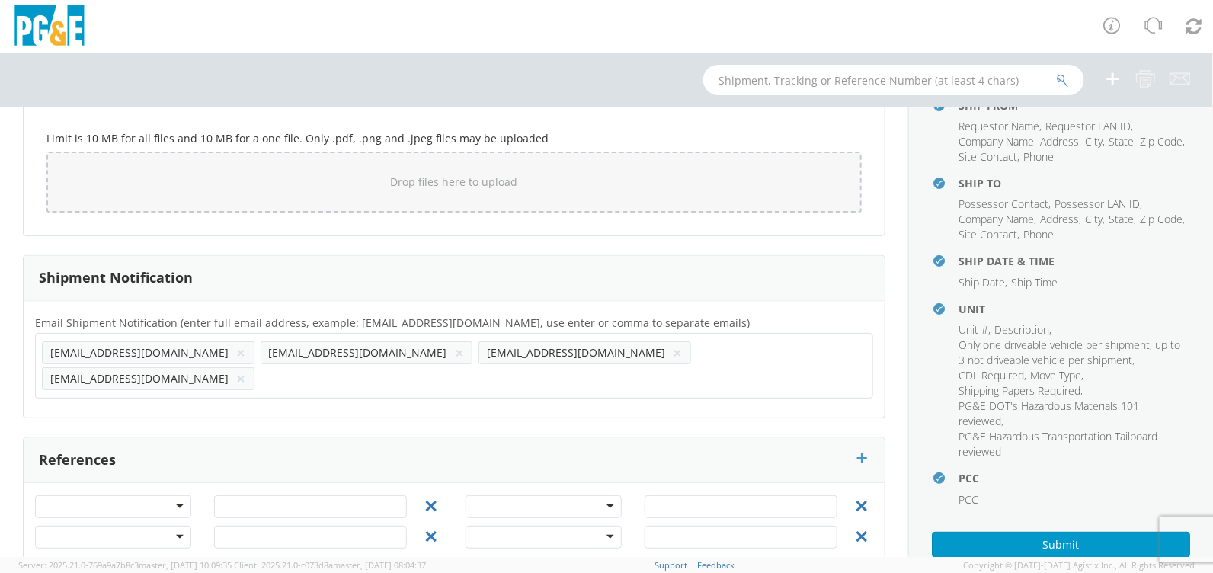
scroll to position [153, 0]
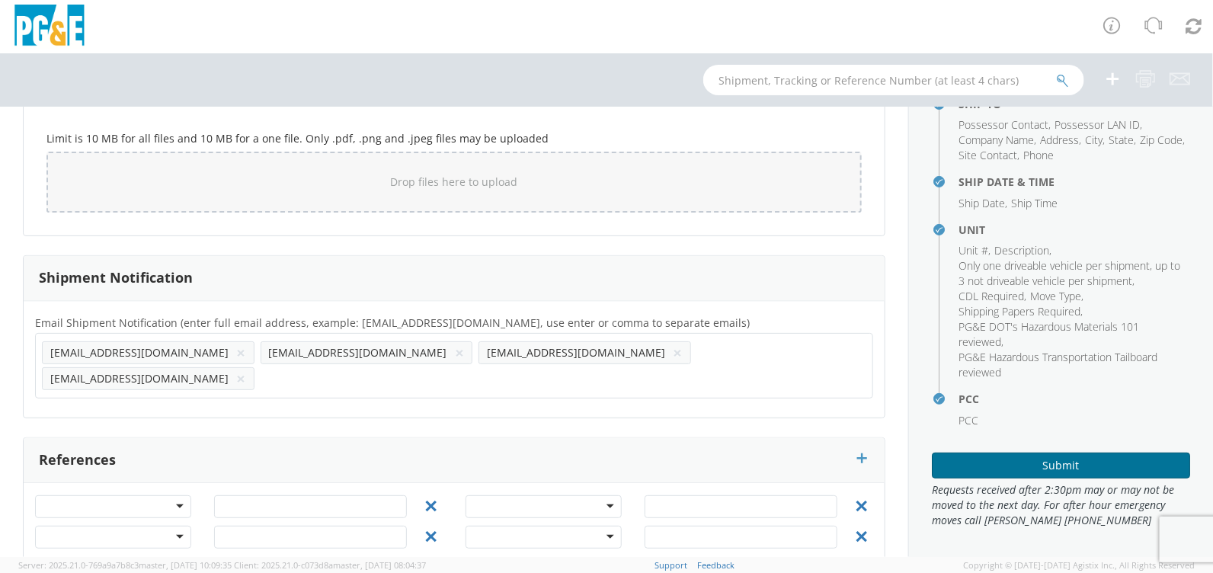
click at [1043, 468] on button "Submit" at bounding box center [1060, 465] width 258 height 26
